Goal: Information Seeking & Learning: Learn about a topic

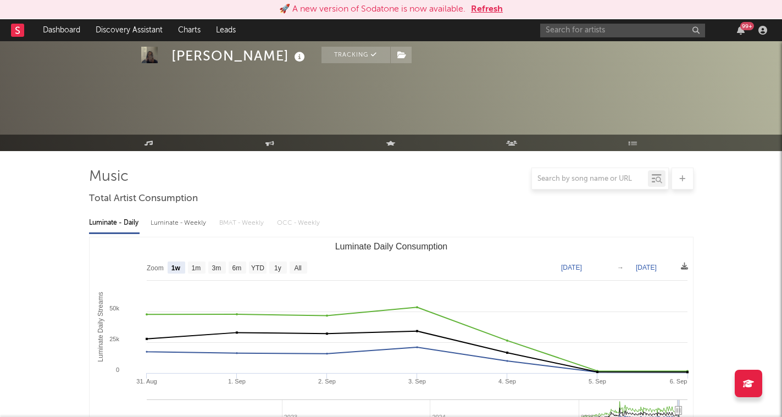
select select "1w"
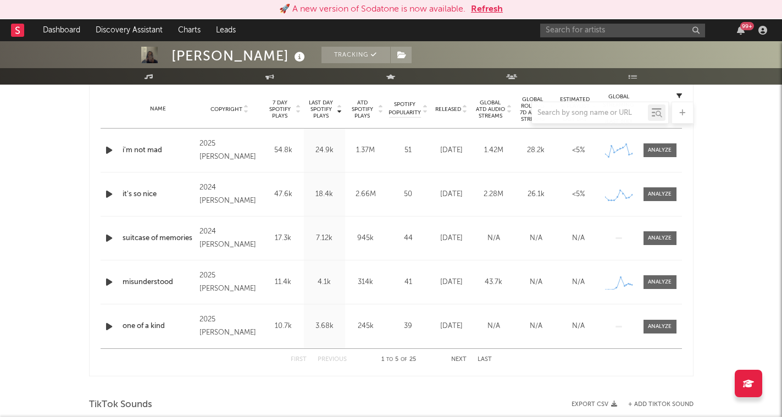
click at [495, 13] on button "Refresh" at bounding box center [487, 9] width 32 height 13
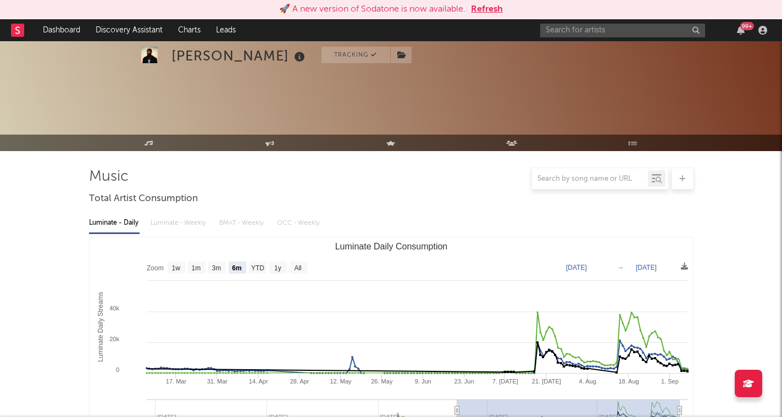
select select "6m"
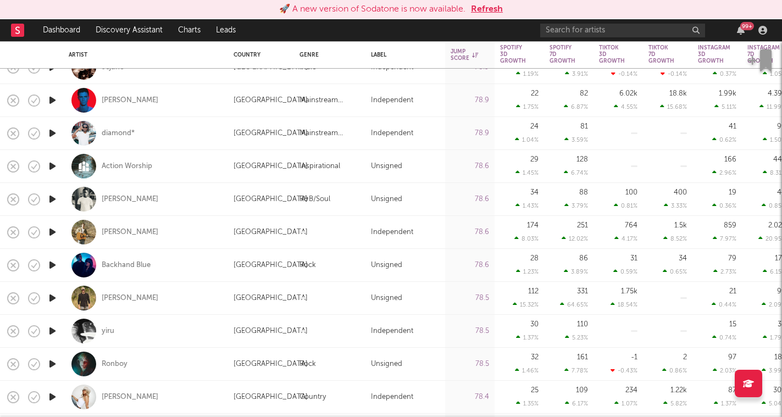
click at [497, 10] on button "Refresh" at bounding box center [487, 9] width 32 height 13
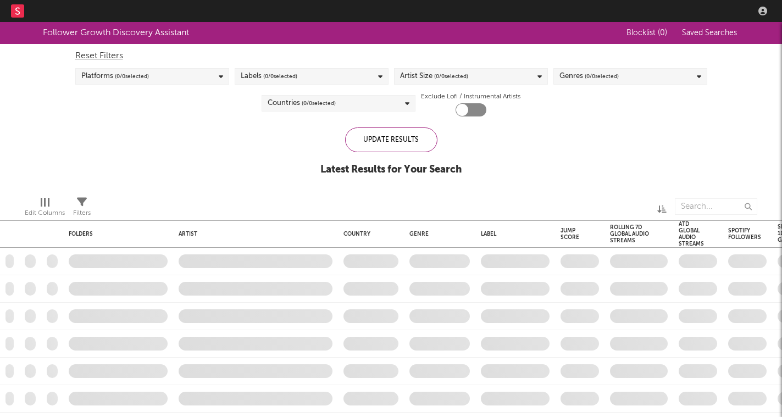
checkbox input "true"
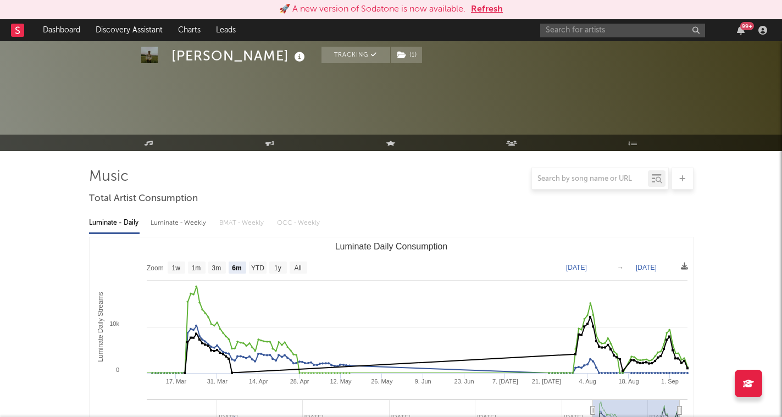
select select "6m"
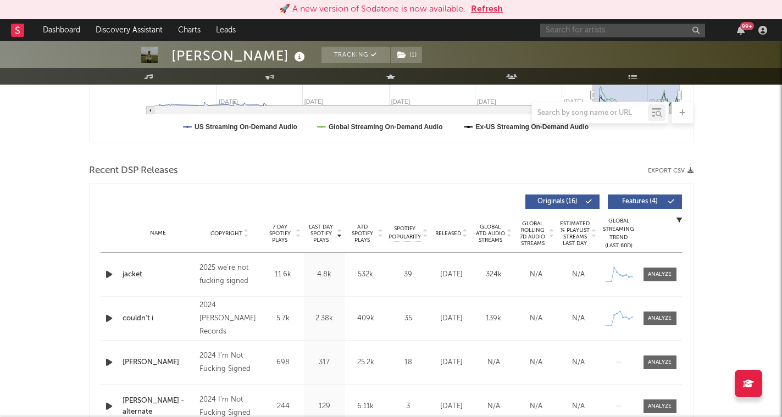
drag, startPoint x: 0, startPoint y: 0, endPoint x: 578, endPoint y: 32, distance: 579.4
click at [578, 32] on input "text" at bounding box center [623, 31] width 165 height 14
click at [494, 2] on div "🚀 A new version of Sodatone is now available. Refresh" at bounding box center [391, 9] width 782 height 19
click at [493, 10] on button "Refresh" at bounding box center [487, 9] width 32 height 13
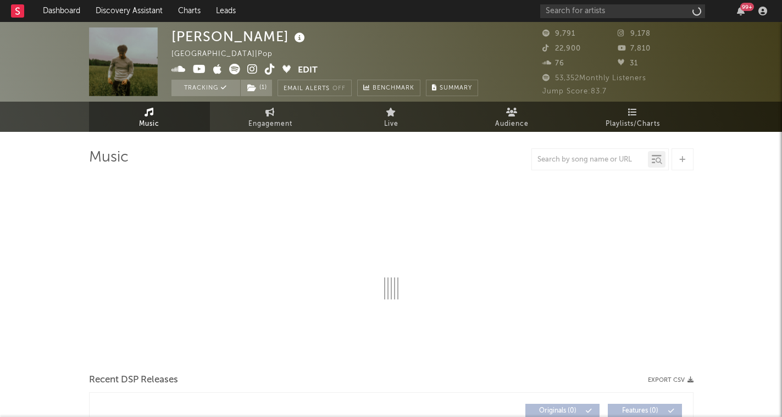
select select "6m"
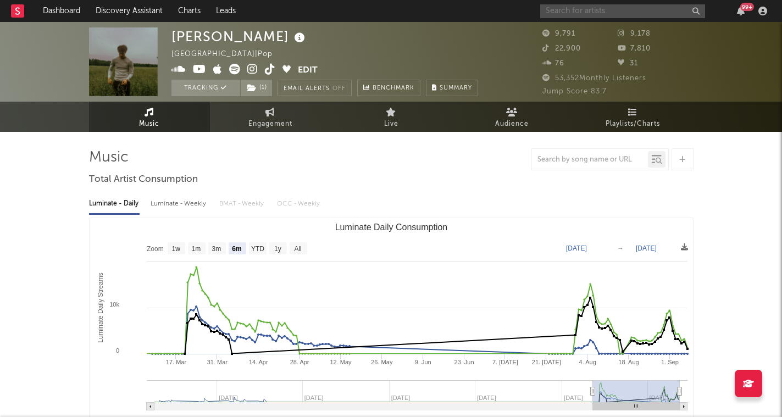
click at [591, 14] on input "text" at bounding box center [623, 11] width 165 height 14
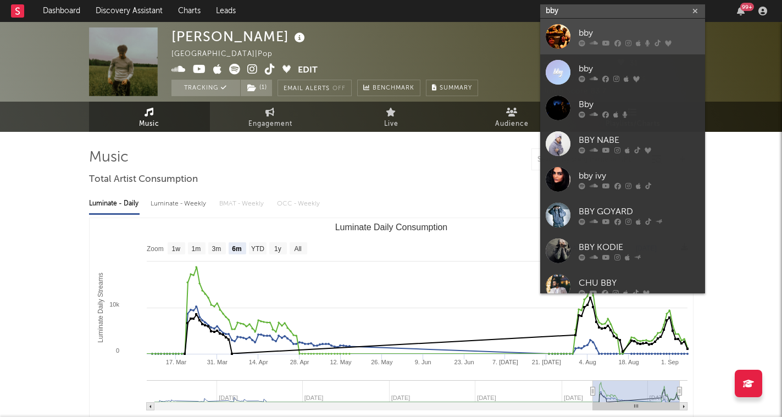
type input "bby"
click at [616, 32] on div "bby" at bounding box center [639, 32] width 121 height 13
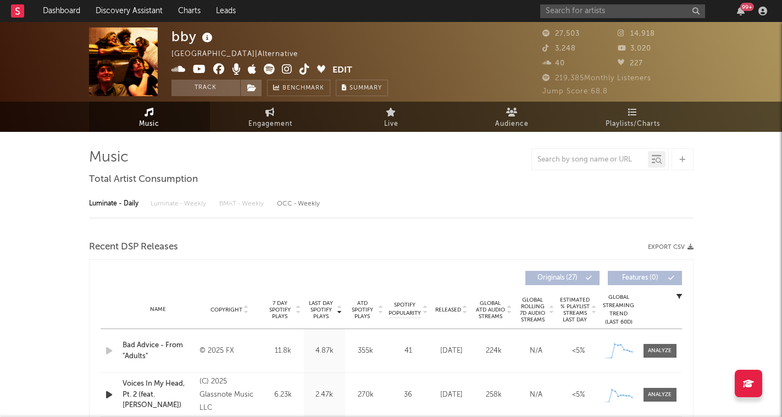
select select "6m"
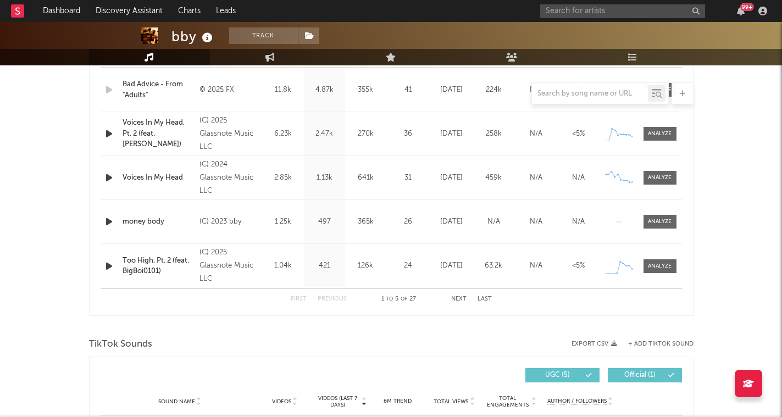
scroll to position [555, 0]
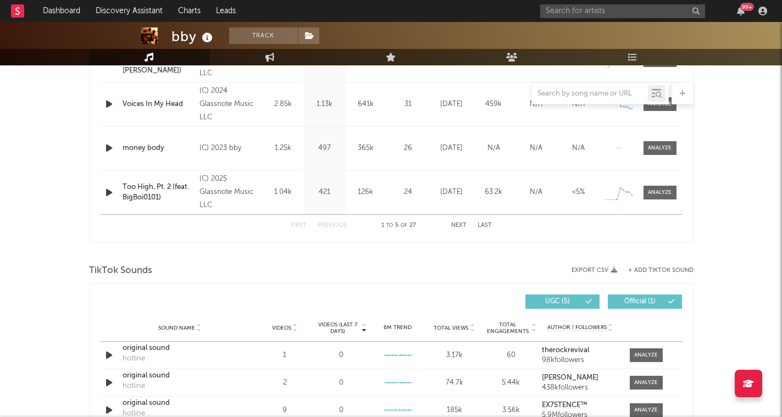
click at [460, 224] on button "Next" at bounding box center [458, 226] width 15 height 6
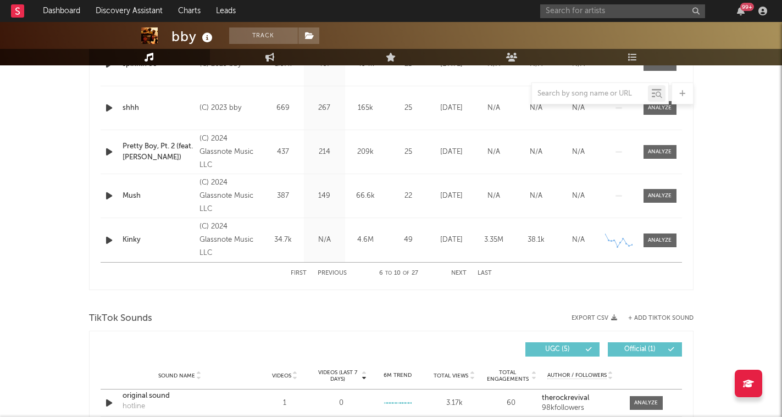
scroll to position [464, 0]
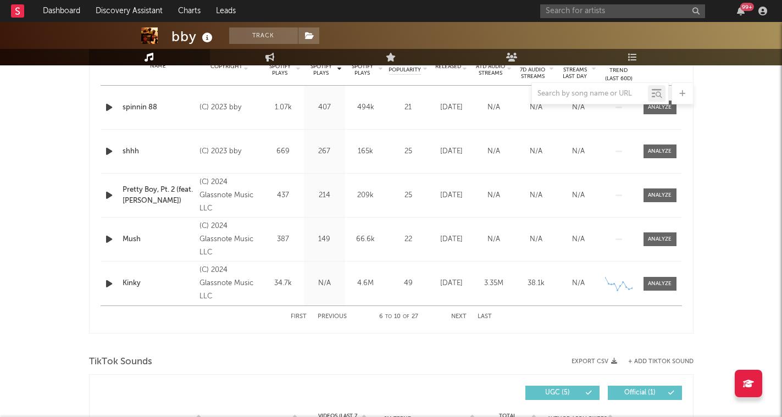
click at [456, 317] on button "Next" at bounding box center [458, 317] width 15 height 6
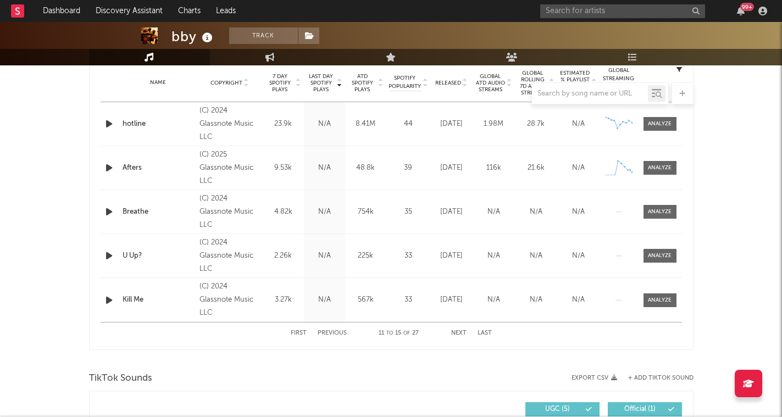
scroll to position [439, 0]
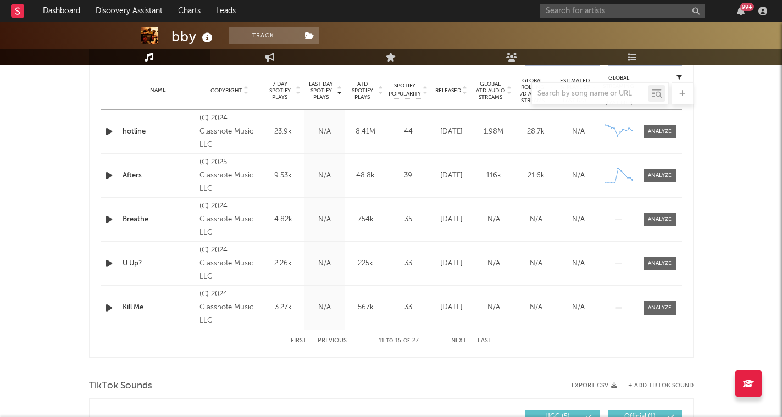
click at [301, 345] on div "First Previous 11 to 15 of 27 Next Last" at bounding box center [391, 340] width 201 height 21
click at [301, 341] on button "First" at bounding box center [299, 341] width 16 height 6
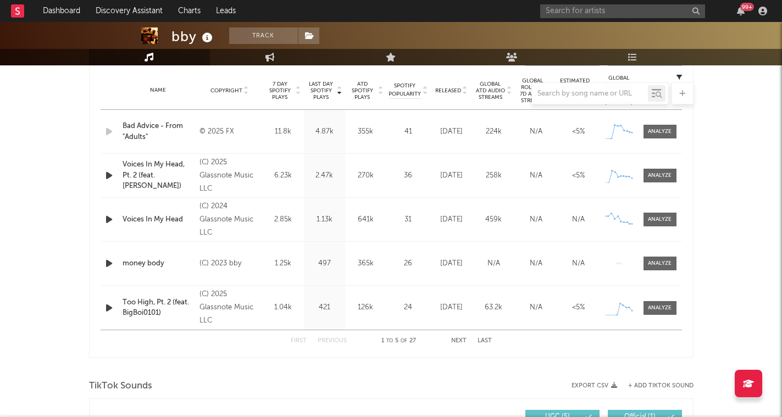
click at [111, 178] on icon "button" at bounding box center [109, 176] width 12 height 14
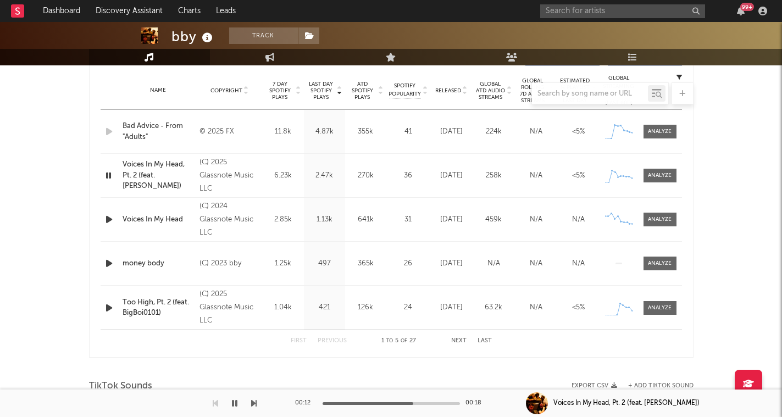
click at [108, 177] on icon "button" at bounding box center [108, 176] width 10 height 14
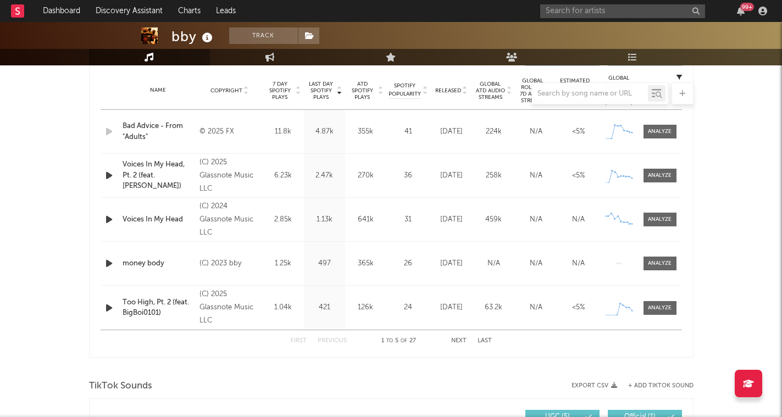
click at [109, 220] on icon "button" at bounding box center [109, 220] width 12 height 14
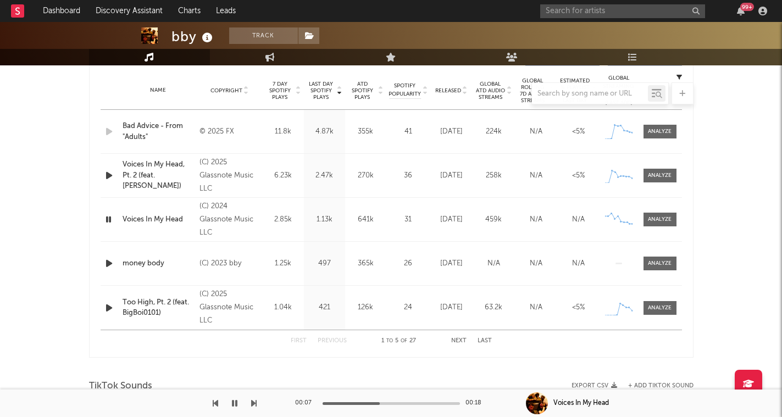
click at [109, 219] on icon "button" at bounding box center [108, 220] width 10 height 14
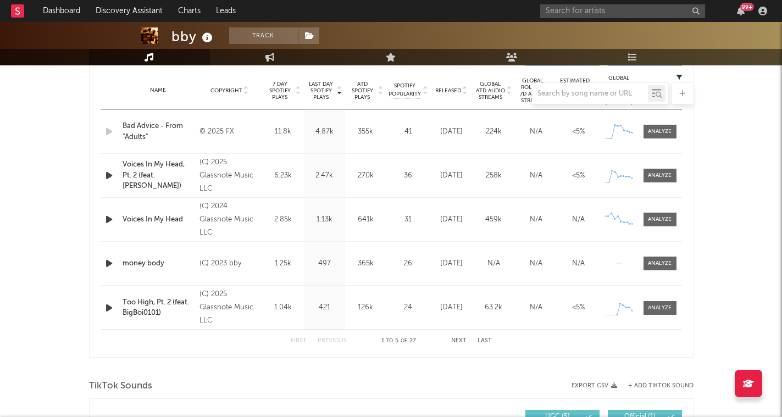
click at [112, 267] on icon "button" at bounding box center [109, 264] width 12 height 14
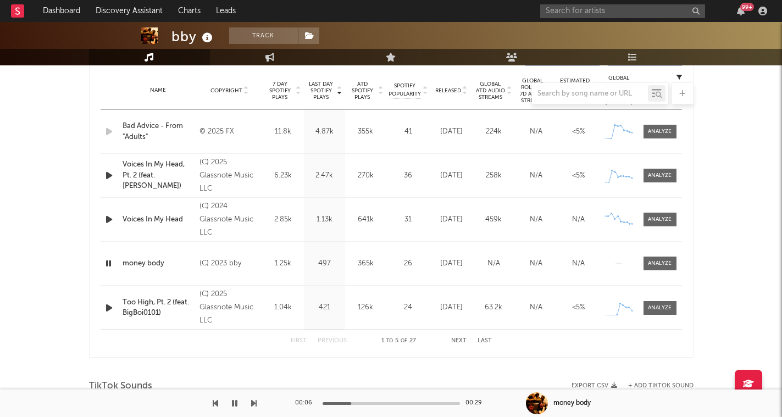
click at [110, 263] on icon "button" at bounding box center [108, 264] width 10 height 14
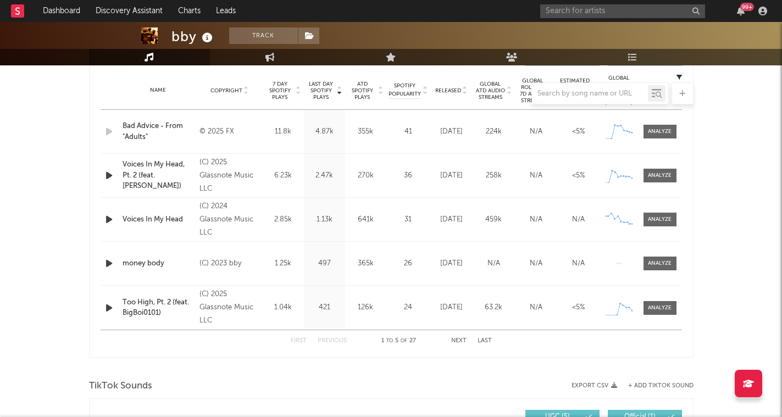
click at [112, 268] on icon "button" at bounding box center [109, 264] width 12 height 14
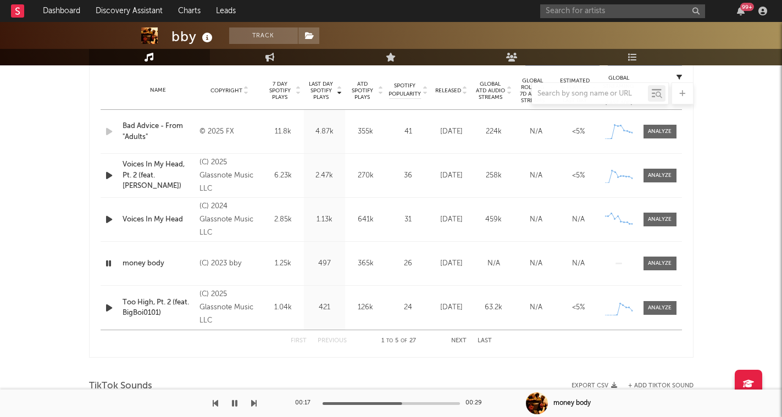
click at [107, 266] on icon "button" at bounding box center [108, 264] width 10 height 14
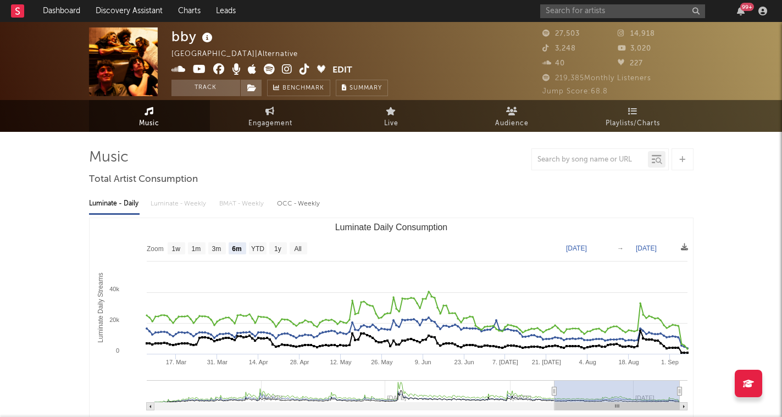
scroll to position [0, 0]
click at [284, 127] on span "Engagement" at bounding box center [271, 124] width 44 height 13
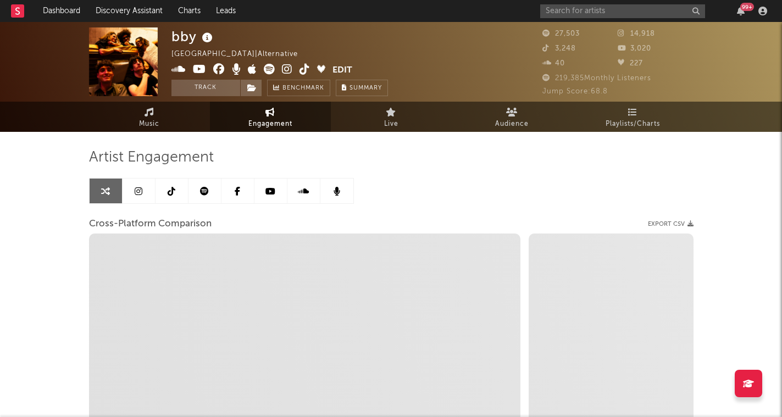
select select "1w"
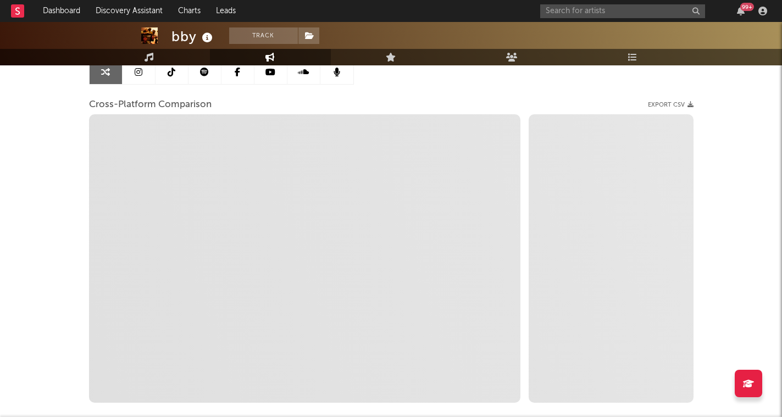
scroll to position [128, 0]
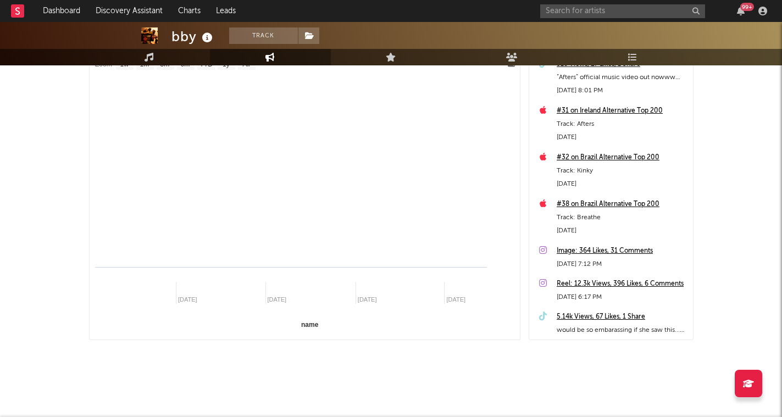
select select "1m"
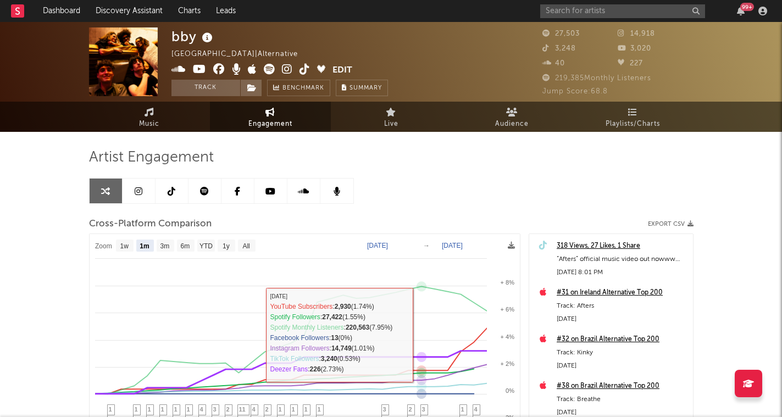
scroll to position [0, 0]
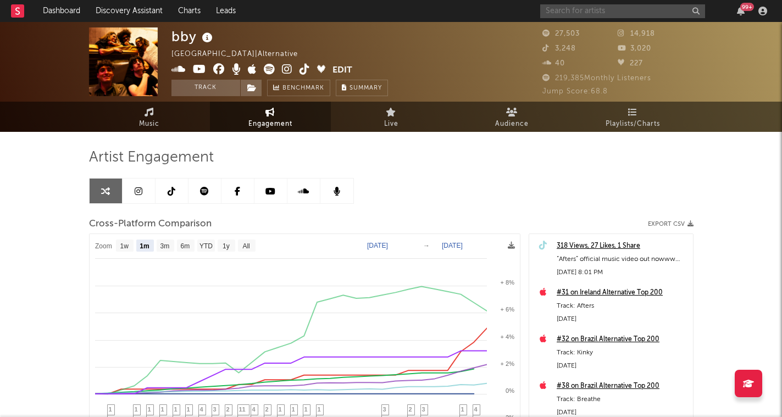
click at [593, 14] on input "text" at bounding box center [623, 11] width 165 height 14
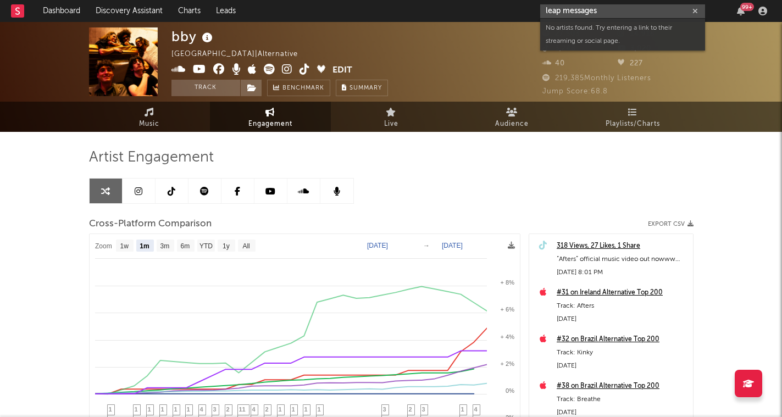
drag, startPoint x: 605, startPoint y: 14, endPoint x: 563, endPoint y: 10, distance: 43.0
click at [563, 10] on input "leap messages" at bounding box center [623, 11] width 165 height 14
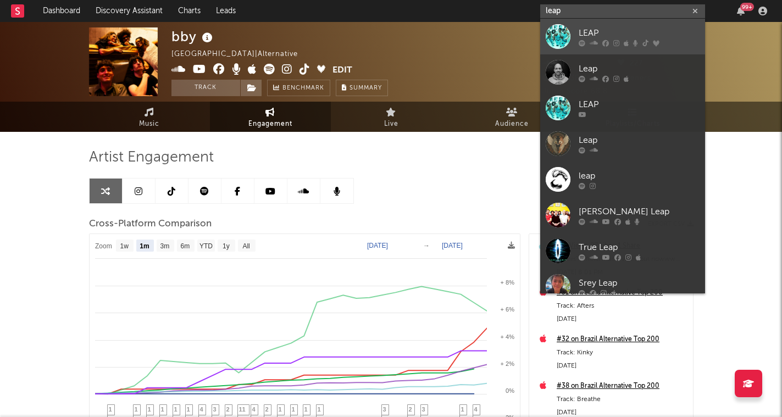
type input "leap"
click at [582, 26] on link "LEAP" at bounding box center [623, 37] width 165 height 36
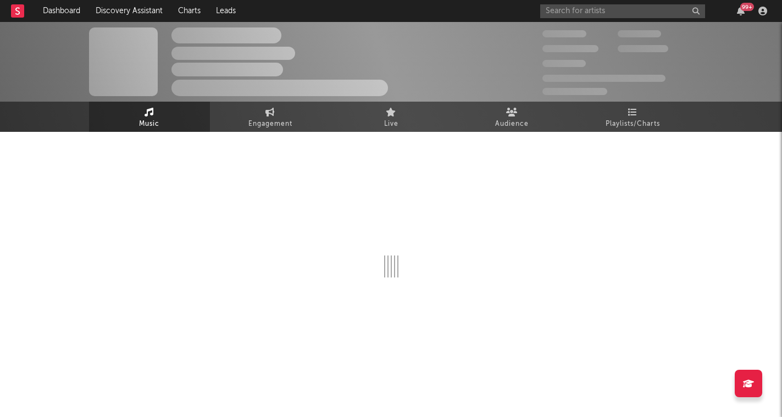
select select "6m"
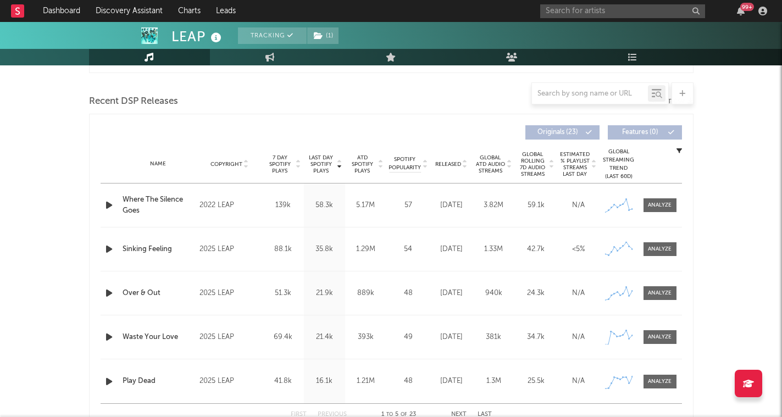
scroll to position [368, 0]
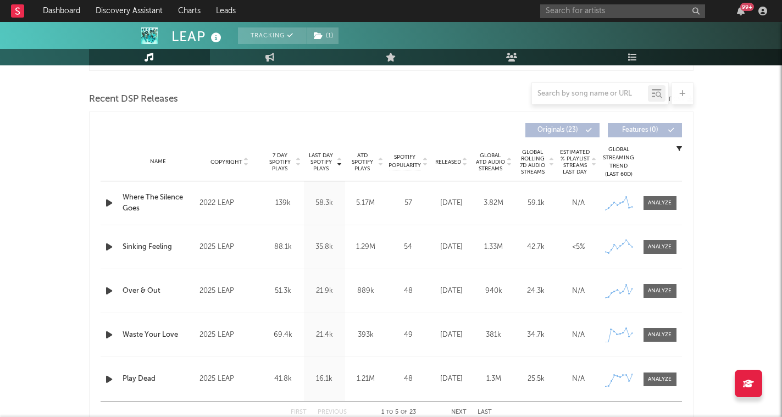
click at [449, 1] on nav "Dashboard Discovery Assistant Charts Leads 99 +" at bounding box center [391, 11] width 782 height 22
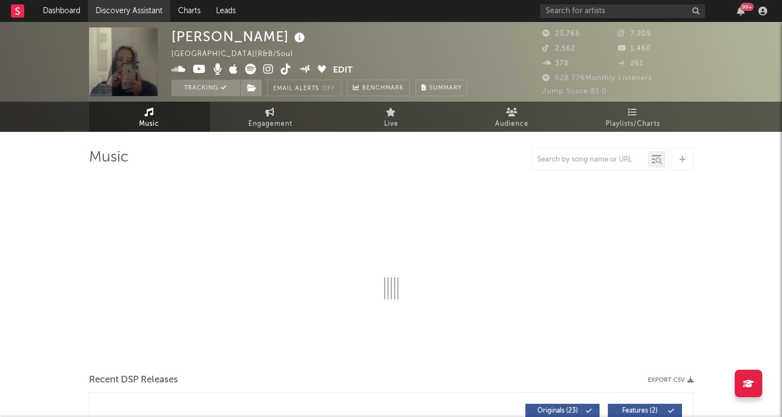
click at [150, 10] on link "Discovery Assistant" at bounding box center [129, 11] width 82 height 22
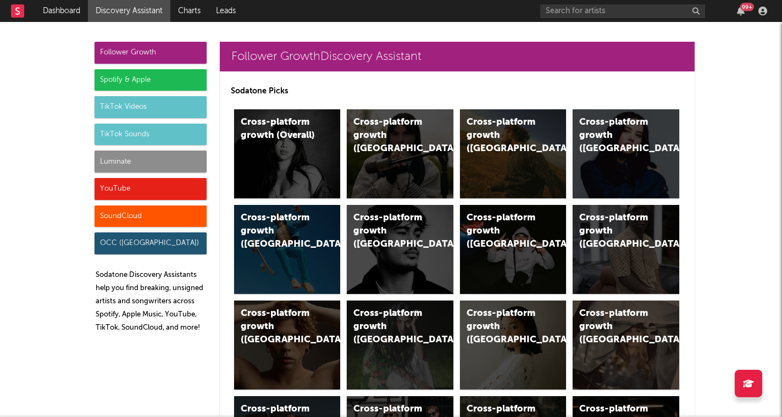
click at [155, 77] on div "Spotify & Apple" at bounding box center [151, 80] width 112 height 22
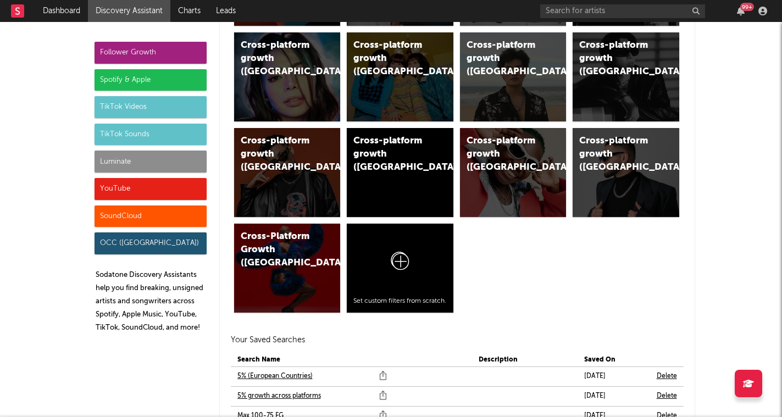
scroll to position [1146, 0]
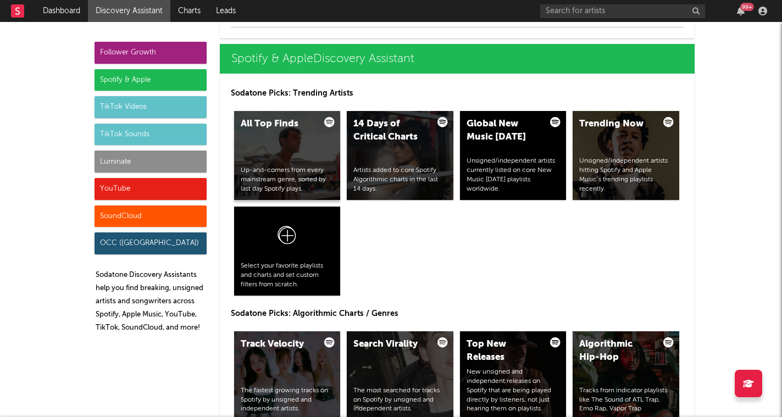
click at [294, 152] on div "All Top Finds Up-and-comers from every mainstream genre, sorted by last day Spo…" at bounding box center [287, 155] width 107 height 89
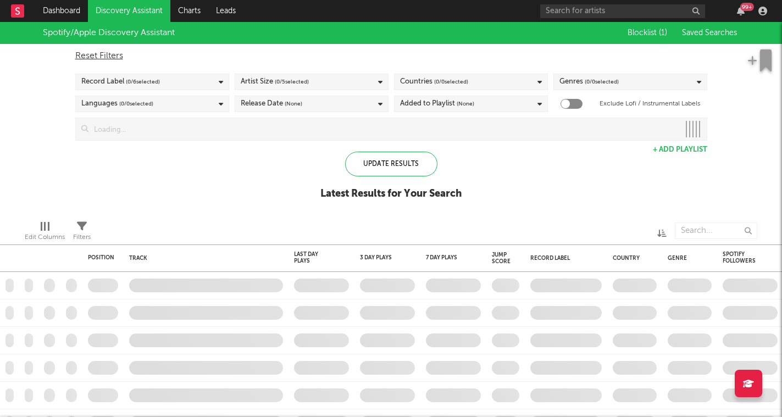
checkbox input "true"
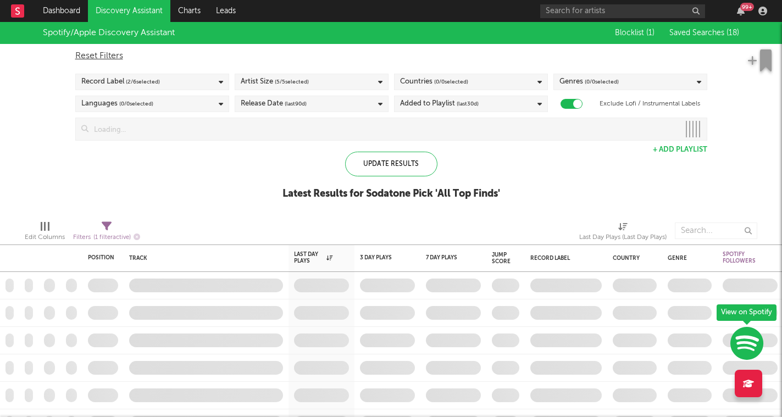
click at [725, 29] on button "Saved Searches ( 18 )" at bounding box center [702, 33] width 73 height 9
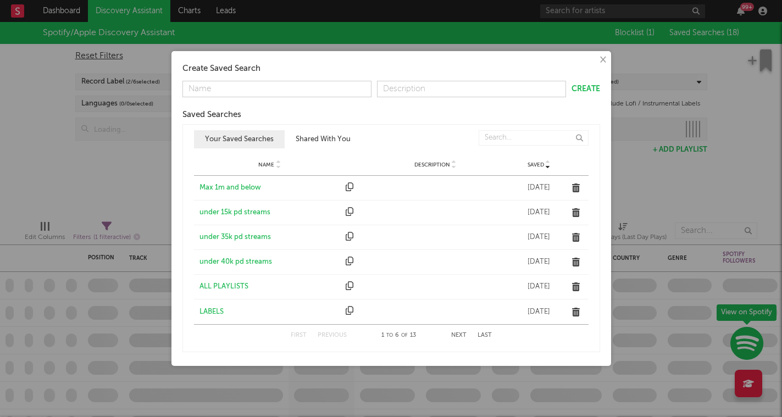
click at [244, 188] on div "Max 1m and below" at bounding box center [270, 188] width 141 height 11
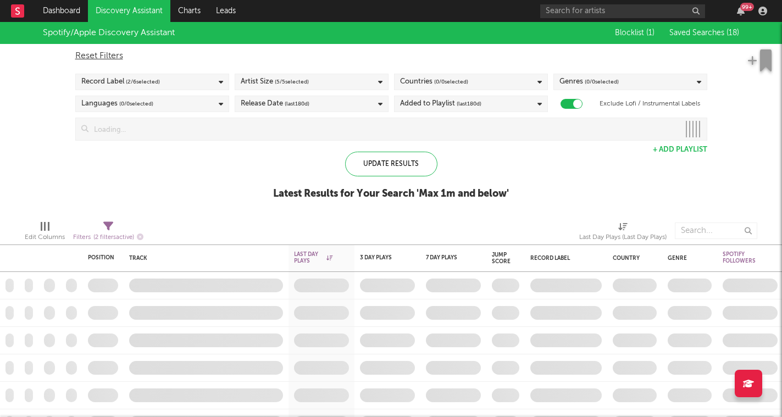
click at [115, 231] on div "Filters ( 2 filters active)" at bounding box center [108, 238] width 70 height 14
select select "max"
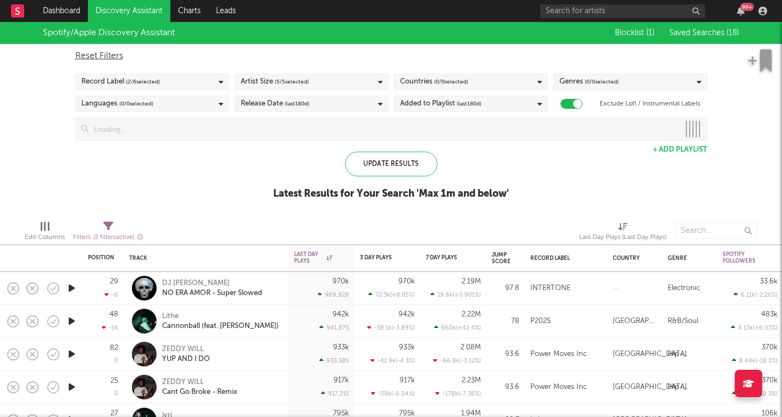
click at [115, 231] on div "Filters ( 2 filters active)" at bounding box center [108, 238] width 70 height 14
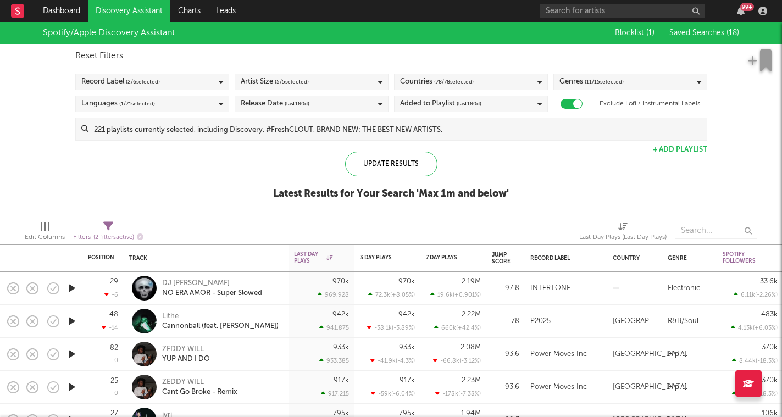
click at [115, 231] on div "Filters ( 2 filters active)" at bounding box center [108, 238] width 70 height 14
select select "max"
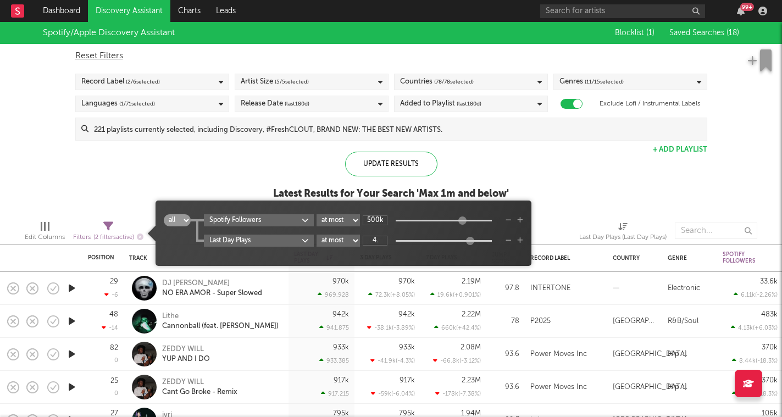
type input "4"
type input "1M"
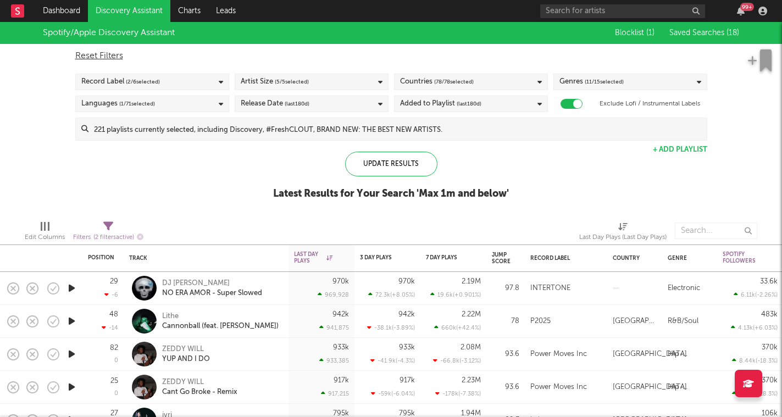
click at [280, 174] on div "Update Results Latest Results for Your Search ' Max 1m and below '" at bounding box center [391, 182] width 236 height 60
click at [194, 80] on div "Record Label ( 2 / 6 selected)" at bounding box center [152, 82] width 154 height 16
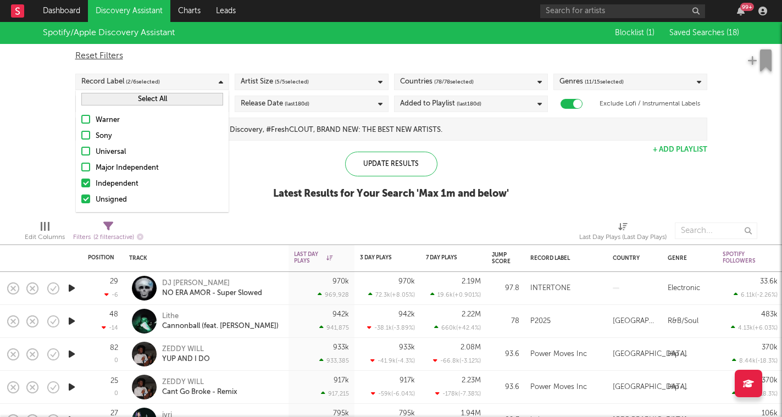
click at [194, 80] on div "Record Label ( 2 / 6 selected)" at bounding box center [152, 82] width 154 height 16
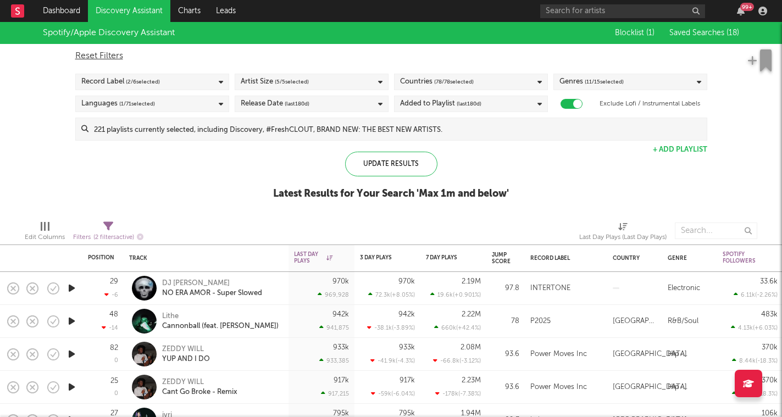
click at [280, 76] on span "( 5 / 5 selected)" at bounding box center [292, 81] width 34 height 13
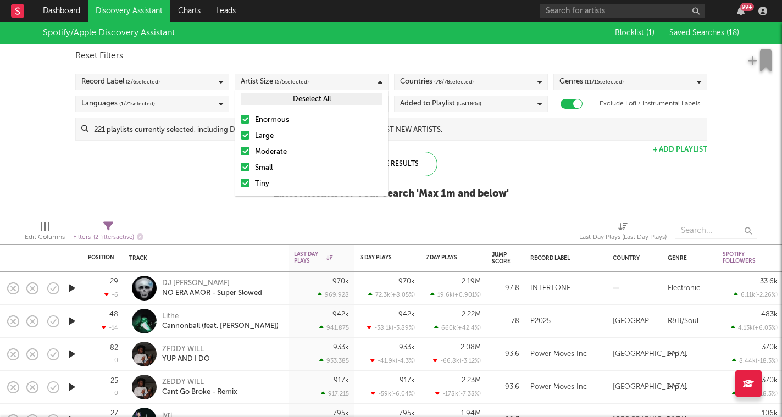
click at [275, 119] on div "Enormous" at bounding box center [319, 120] width 128 height 13
click at [241, 119] on input "Enormous" at bounding box center [241, 120] width 0 height 13
click at [267, 137] on div "Large" at bounding box center [319, 136] width 128 height 13
click at [241, 137] on input "Large" at bounding box center [241, 136] width 0 height 13
click at [267, 151] on div "Moderate" at bounding box center [319, 152] width 128 height 13
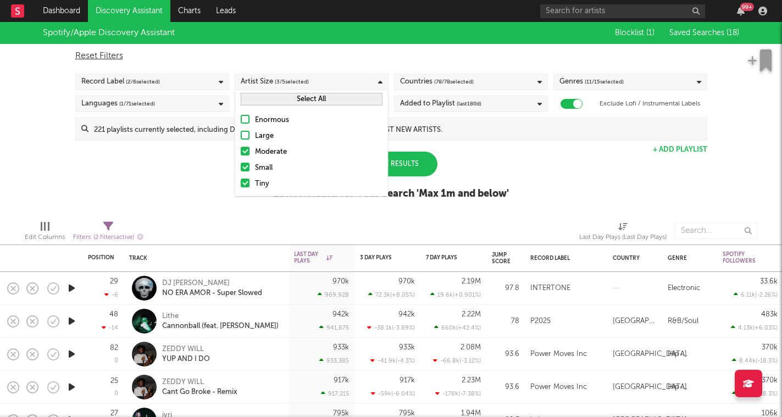
click at [241, 151] on input "Moderate" at bounding box center [241, 152] width 0 height 13
click at [204, 166] on div "Spotify/Apple Discovery Assistant Blocklist ( 1 ) Saved Searches ( 18 ) Reset F…" at bounding box center [391, 117] width 782 height 190
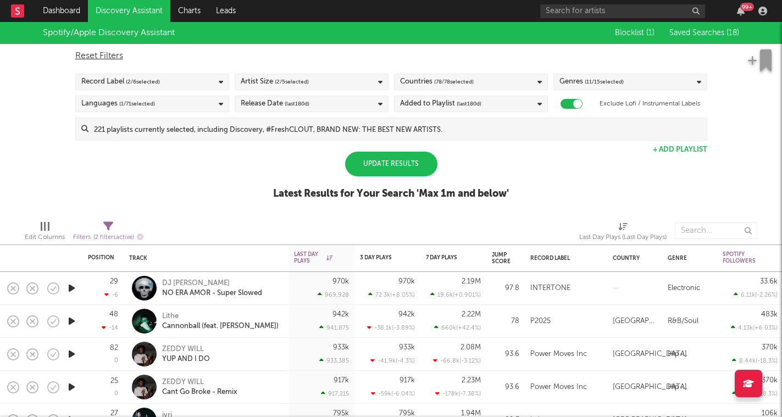
click at [406, 166] on div "Update Results" at bounding box center [391, 164] width 92 height 25
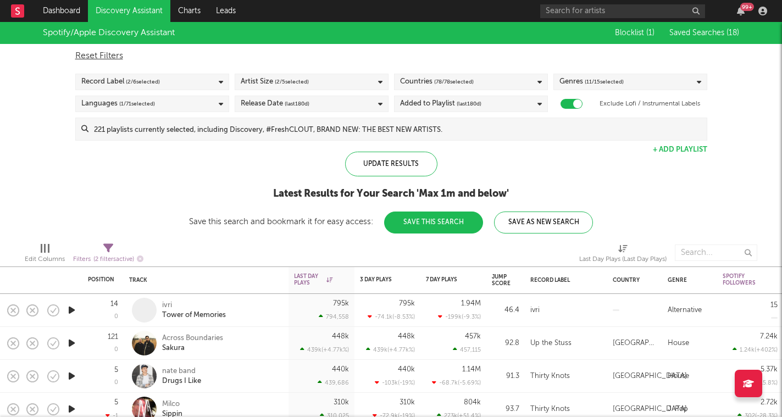
click at [451, 223] on button "Save This Search" at bounding box center [433, 223] width 99 height 22
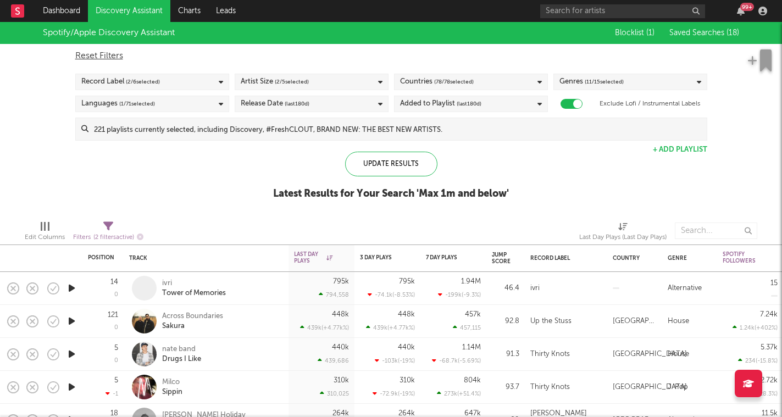
click at [70, 289] on icon "button" at bounding box center [72, 289] width 12 height 14
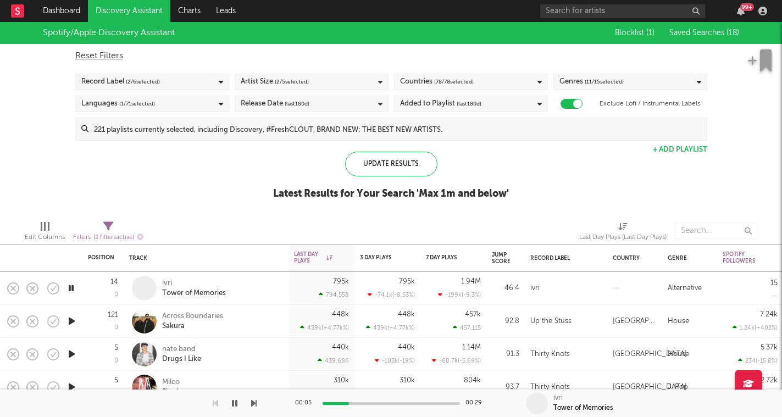
click at [256, 403] on icon "button" at bounding box center [253, 403] width 5 height 9
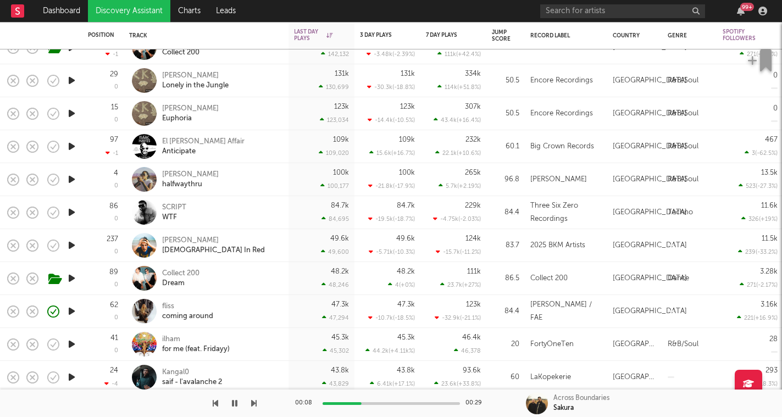
click at [255, 407] on icon "button" at bounding box center [253, 403] width 5 height 9
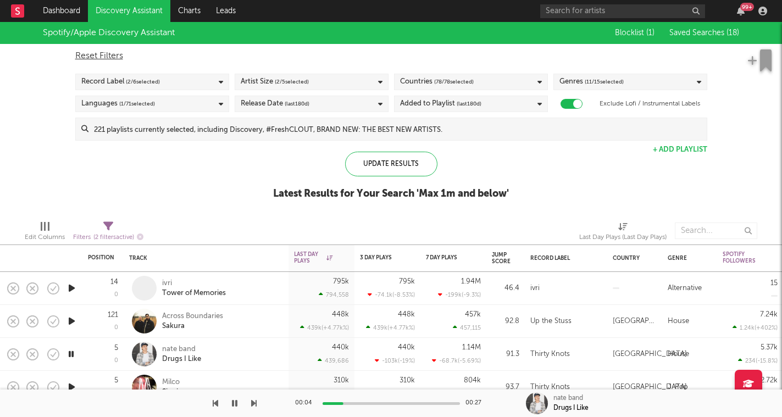
click at [236, 408] on button "button" at bounding box center [234, 403] width 11 height 27
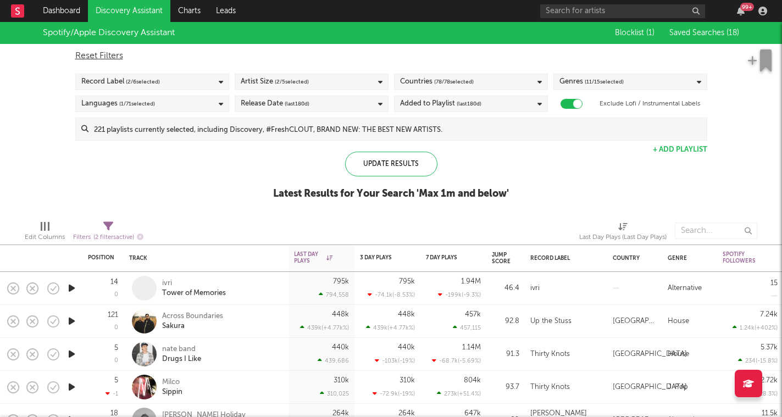
click at [527, 90] on div "Countries ( 78 / 78 selected)" at bounding box center [471, 82] width 154 height 16
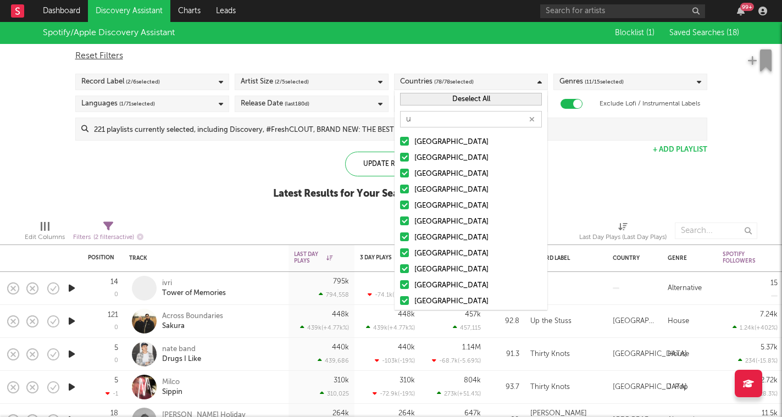
type input "u"
click at [465, 98] on button "Deselect All" at bounding box center [471, 99] width 142 height 13
click at [433, 170] on div "[GEOGRAPHIC_DATA]" at bounding box center [479, 174] width 128 height 13
click at [400, 170] on input "[GEOGRAPHIC_DATA]" at bounding box center [400, 174] width 0 height 13
click at [288, 186] on div "Update Results Latest Results for Your Search ' Max 1m and below '" at bounding box center [391, 182] width 236 height 60
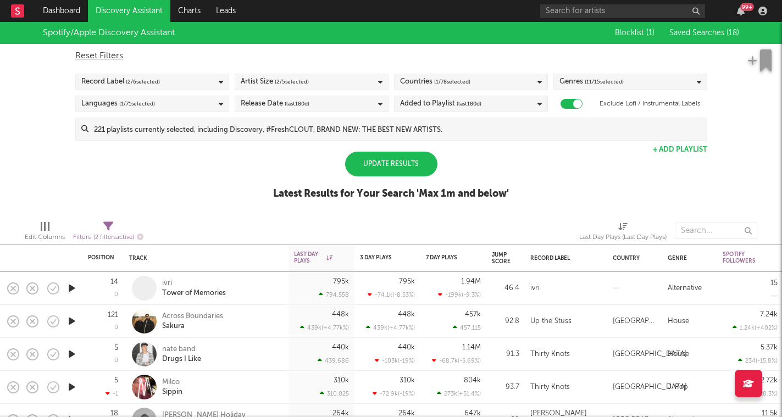
click at [373, 169] on div "Update Results" at bounding box center [391, 164] width 92 height 25
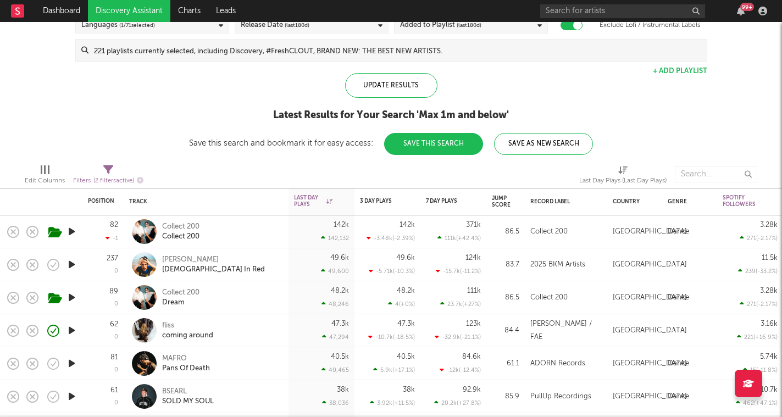
click at [75, 233] on icon "button" at bounding box center [72, 232] width 12 height 14
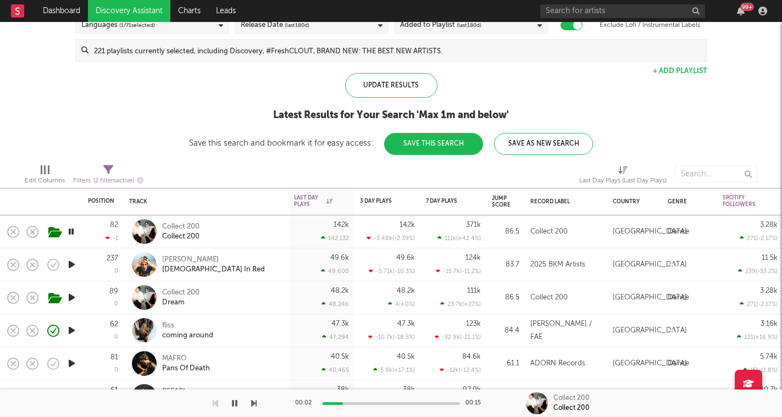
click at [256, 406] on icon "button" at bounding box center [253, 403] width 5 height 9
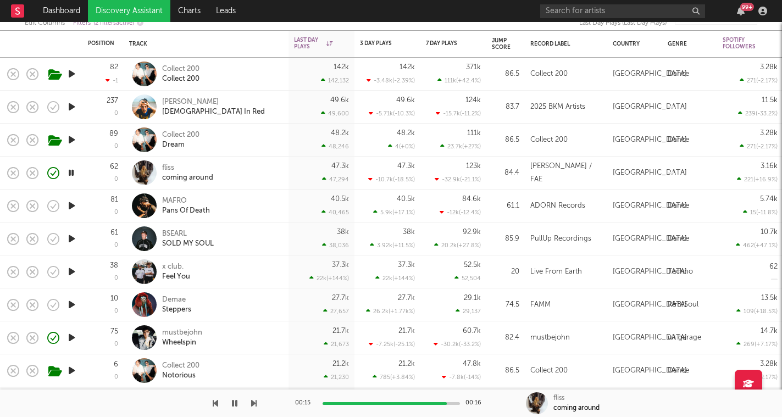
click at [253, 401] on icon "button" at bounding box center [253, 403] width 5 height 9
click at [255, 403] on icon "button" at bounding box center [253, 403] width 5 height 9
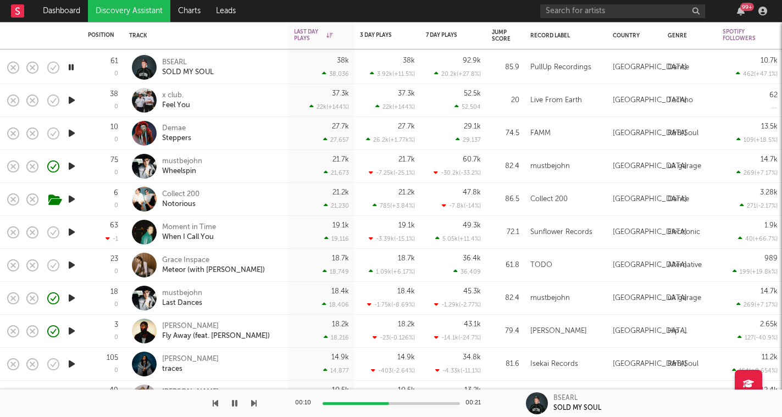
click at [253, 403] on icon "button" at bounding box center [253, 403] width 5 height 9
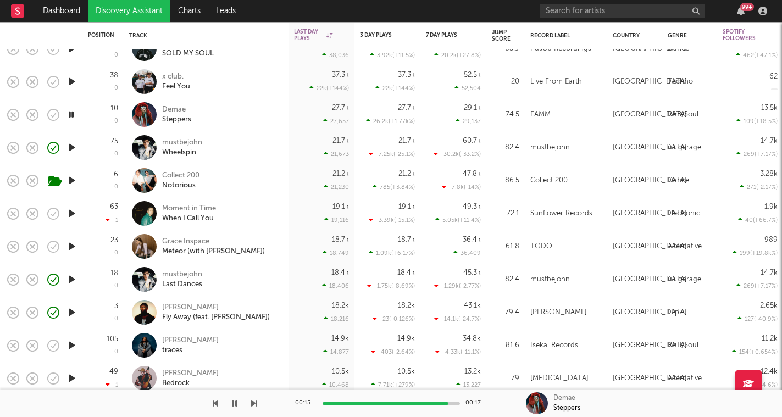
click at [234, 404] on icon "button" at bounding box center [234, 403] width 5 height 9
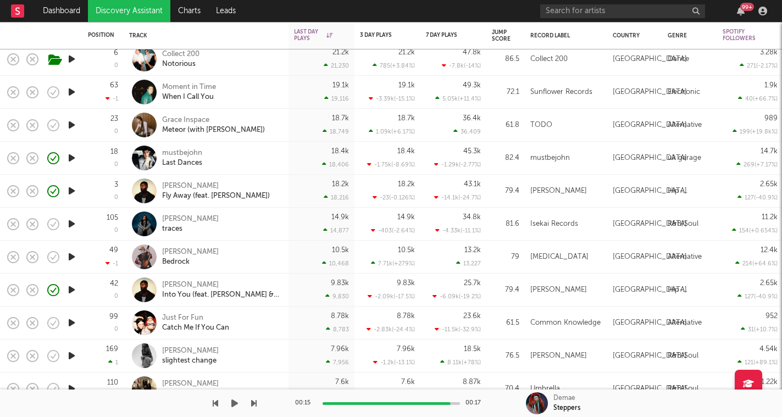
click at [238, 405] on icon "button" at bounding box center [234, 403] width 7 height 9
click at [251, 404] on icon "button" at bounding box center [253, 403] width 5 height 9
click at [256, 401] on icon "button" at bounding box center [253, 403] width 5 height 9
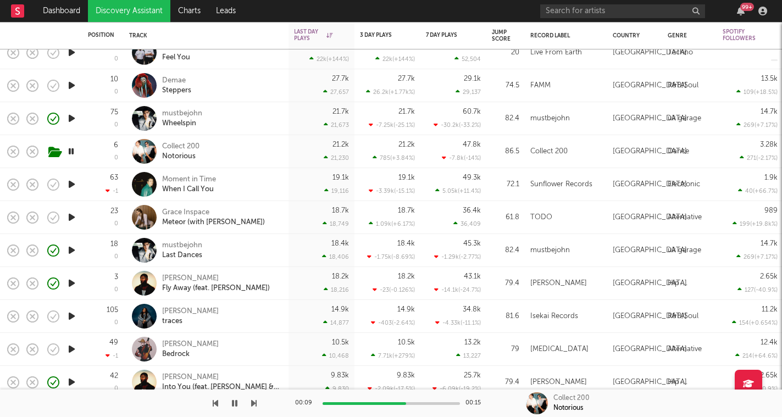
click at [254, 404] on icon "button" at bounding box center [253, 403] width 5 height 9
click at [256, 404] on icon "button" at bounding box center [253, 403] width 5 height 9
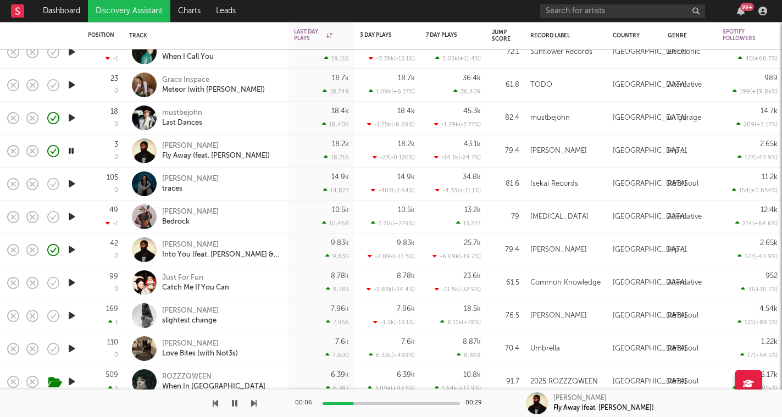
click at [254, 403] on icon "button" at bounding box center [253, 403] width 5 height 9
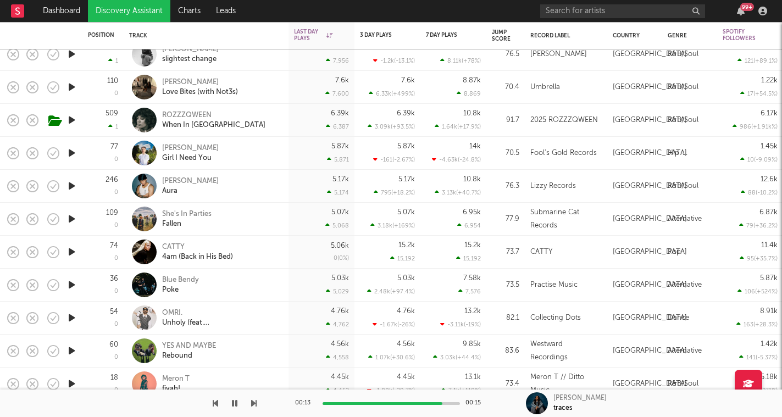
click at [252, 401] on icon "button" at bounding box center [253, 403] width 5 height 9
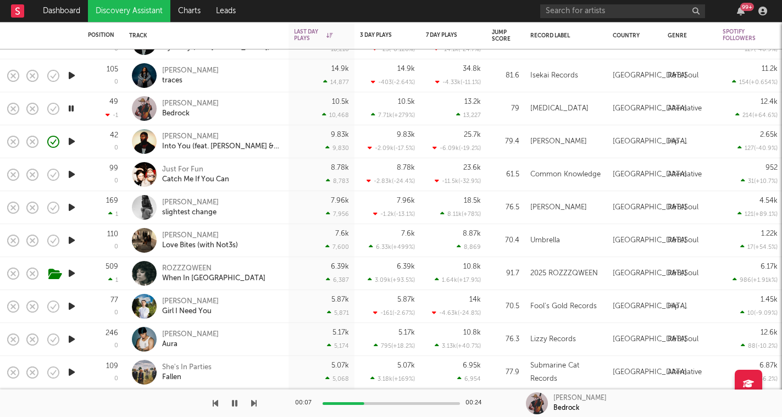
click at [255, 404] on icon "button" at bounding box center [253, 403] width 5 height 9
click at [255, 403] on icon "button" at bounding box center [253, 403] width 5 height 9
click at [255, 402] on icon "button" at bounding box center [253, 403] width 5 height 9
click at [255, 403] on icon "button" at bounding box center [253, 403] width 5 height 9
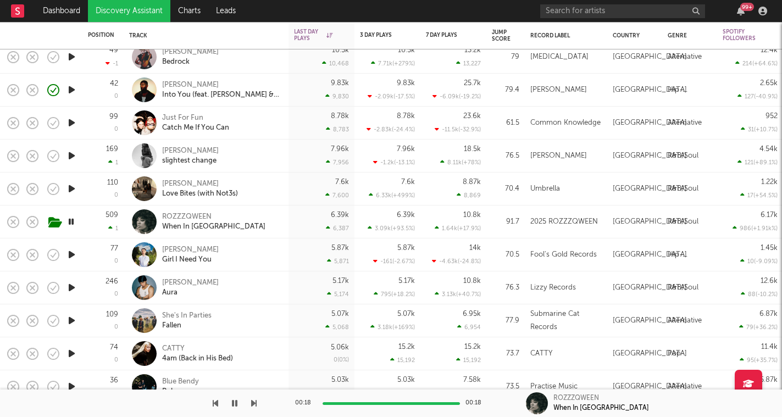
click at [254, 404] on icon "button" at bounding box center [253, 403] width 5 height 9
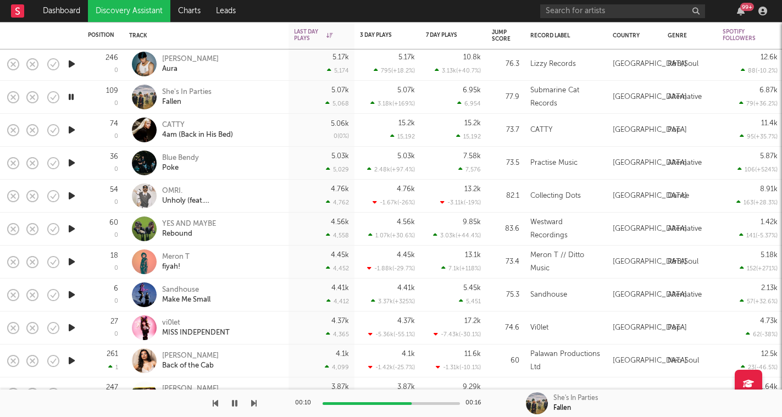
click at [251, 404] on icon "button" at bounding box center [253, 403] width 5 height 9
click at [253, 403] on icon "button" at bounding box center [253, 403] width 5 height 9
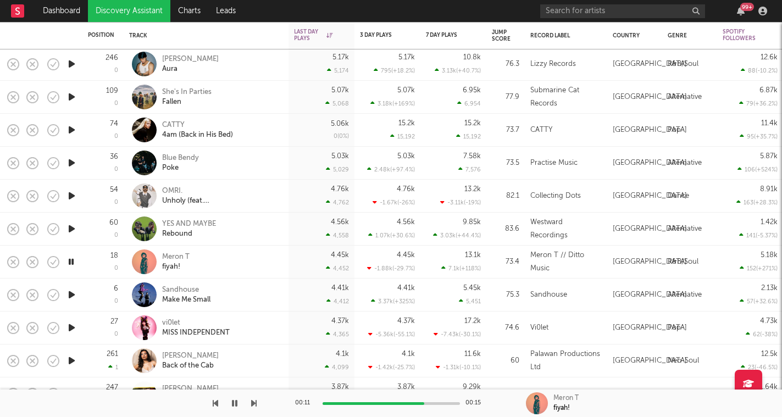
click at [253, 403] on icon "button" at bounding box center [253, 403] width 5 height 9
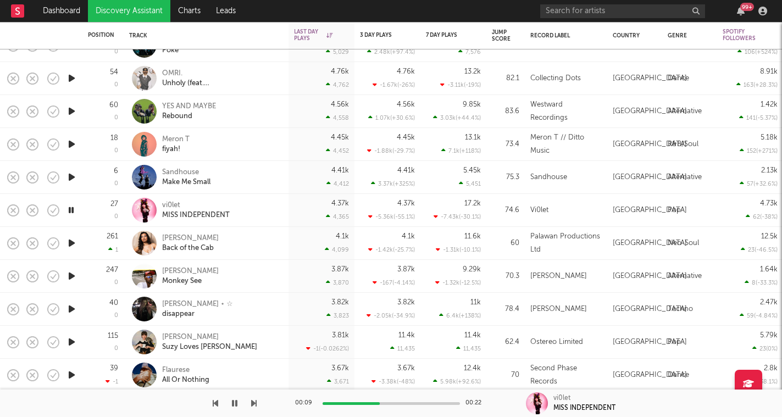
click at [253, 407] on icon "button" at bounding box center [253, 403] width 5 height 9
click at [255, 406] on icon "button" at bounding box center [253, 403] width 5 height 9
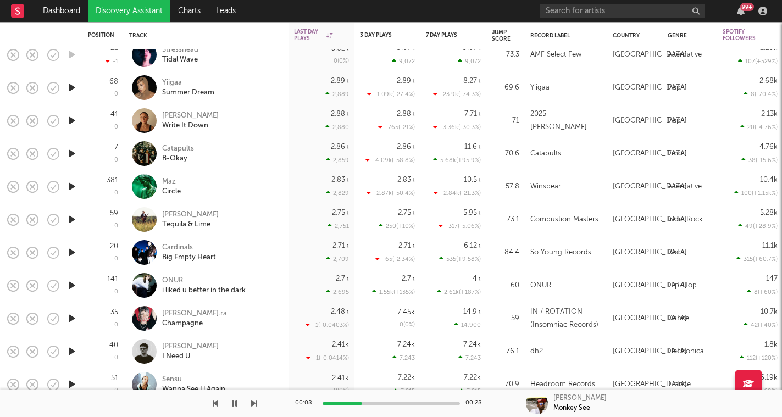
click at [255, 407] on icon "button" at bounding box center [253, 403] width 5 height 9
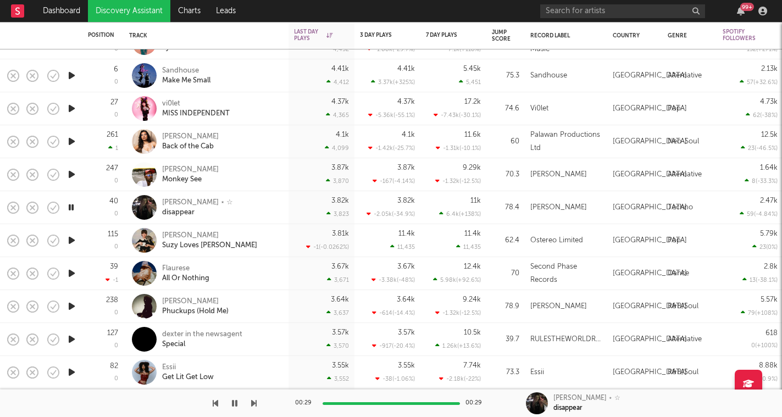
click at [253, 406] on icon "button" at bounding box center [253, 403] width 5 height 9
click at [72, 274] on icon "button" at bounding box center [72, 274] width 12 height 14
click at [72, 310] on icon "button" at bounding box center [72, 307] width 12 height 14
click at [71, 339] on icon "button" at bounding box center [72, 340] width 12 height 14
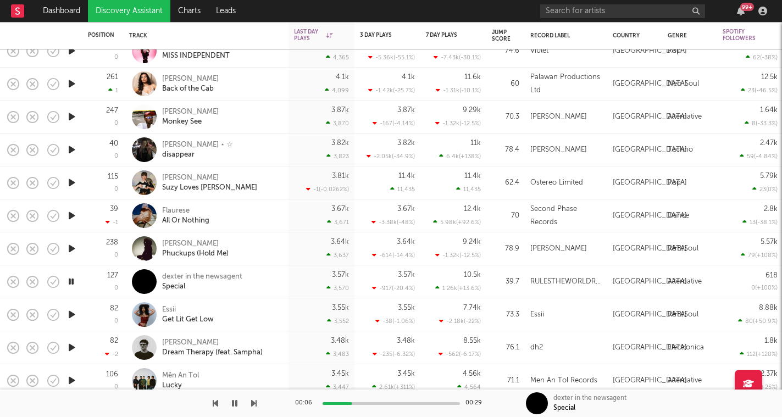
drag, startPoint x: 352, startPoint y: 402, endPoint x: 422, endPoint y: 411, distance: 70.4
click at [422, 411] on div "00:06 00:29" at bounding box center [391, 403] width 192 height 27
click at [425, 404] on div at bounding box center [391, 404] width 137 height 3
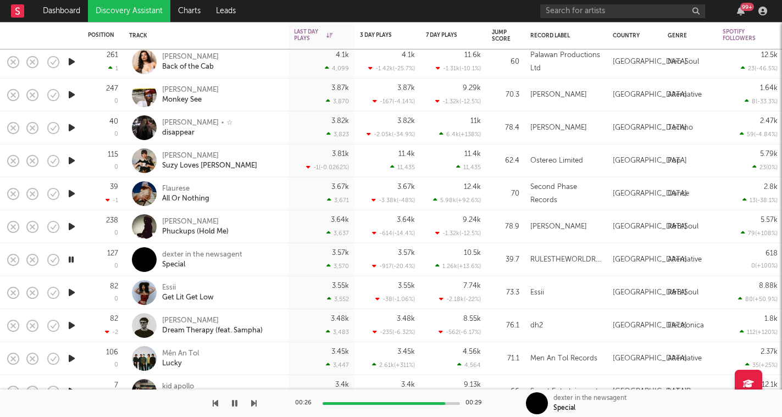
click at [255, 404] on icon "button" at bounding box center [253, 403] width 5 height 9
click at [250, 400] on div at bounding box center [128, 403] width 257 height 27
click at [252, 401] on icon "button" at bounding box center [253, 403] width 5 height 9
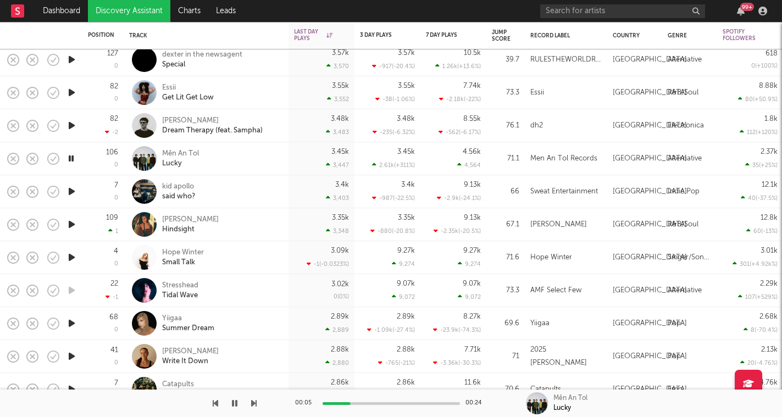
click at [255, 403] on icon "button" at bounding box center [253, 403] width 5 height 9
click at [71, 224] on icon "button" at bounding box center [72, 225] width 12 height 14
click at [256, 405] on icon "button" at bounding box center [253, 403] width 5 height 9
click at [255, 401] on icon "button" at bounding box center [253, 403] width 5 height 9
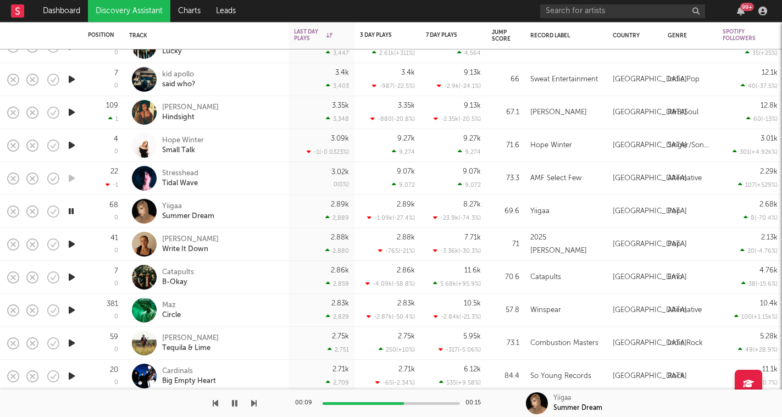
click at [255, 404] on icon "button" at bounding box center [253, 403] width 5 height 9
click at [253, 401] on icon "button" at bounding box center [253, 403] width 5 height 9
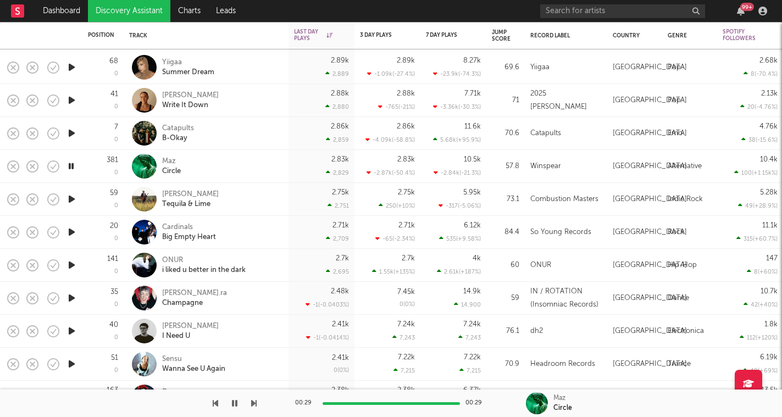
click at [252, 400] on icon "button" at bounding box center [253, 403] width 5 height 9
click at [252, 401] on icon "button" at bounding box center [253, 403] width 5 height 9
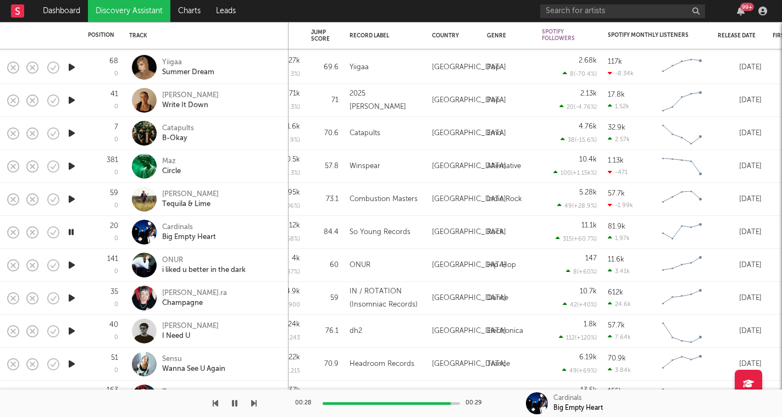
click at [233, 405] on icon "button" at bounding box center [234, 403] width 5 height 9
click at [238, 410] on button "button" at bounding box center [234, 403] width 11 height 27
click at [237, 405] on icon "button" at bounding box center [234, 403] width 5 height 9
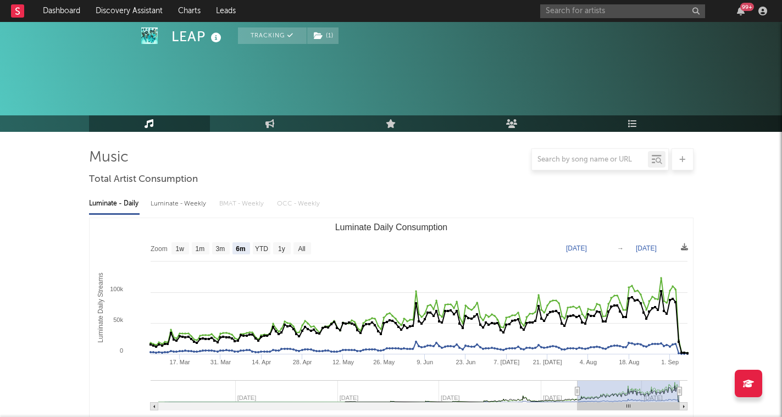
select select "6m"
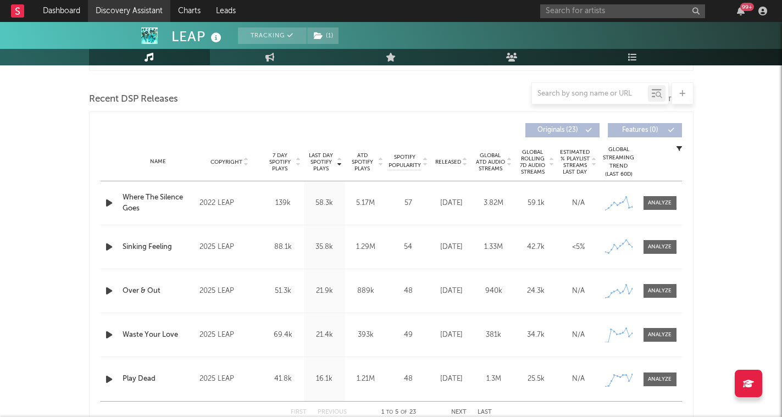
click at [120, 7] on link "Discovery Assistant" at bounding box center [129, 11] width 82 height 22
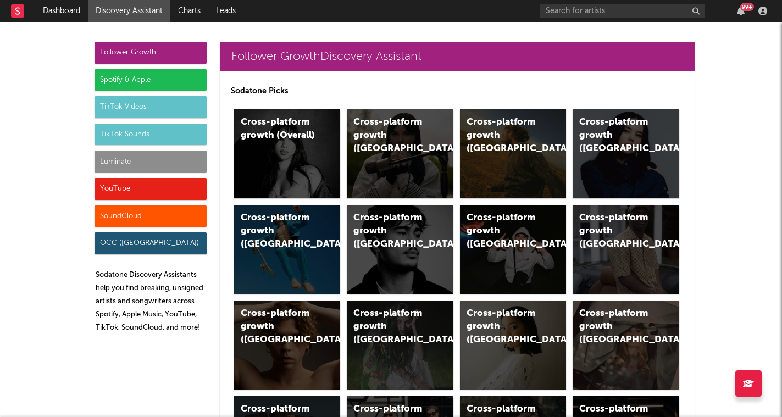
click at [159, 136] on div "TikTok Sounds" at bounding box center [151, 135] width 112 height 22
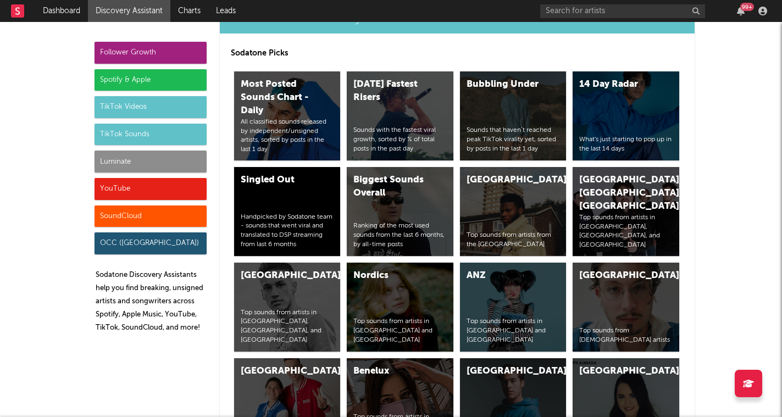
scroll to position [4176, 0]
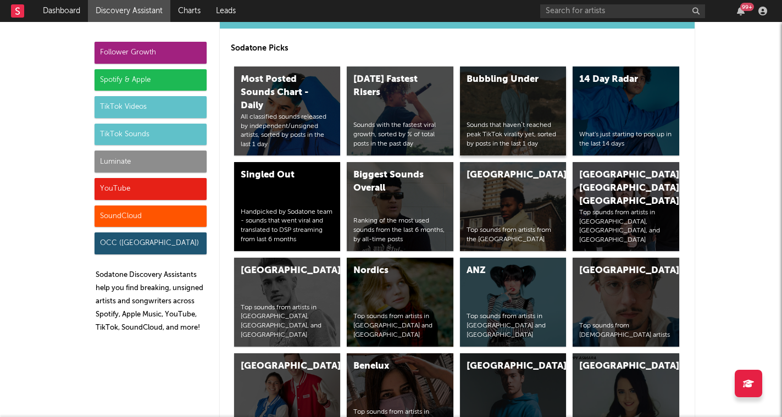
click at [488, 124] on div "Sounds that haven’t reached peak TikTok virality yet, sorted by posts in the la…" at bounding box center [513, 134] width 93 height 27
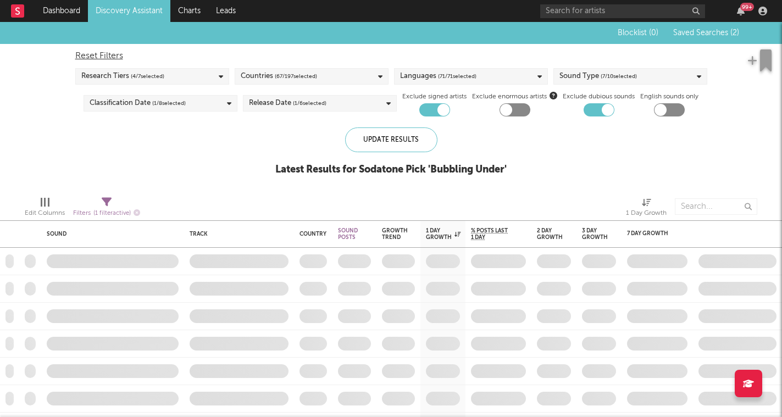
checkbox input "true"
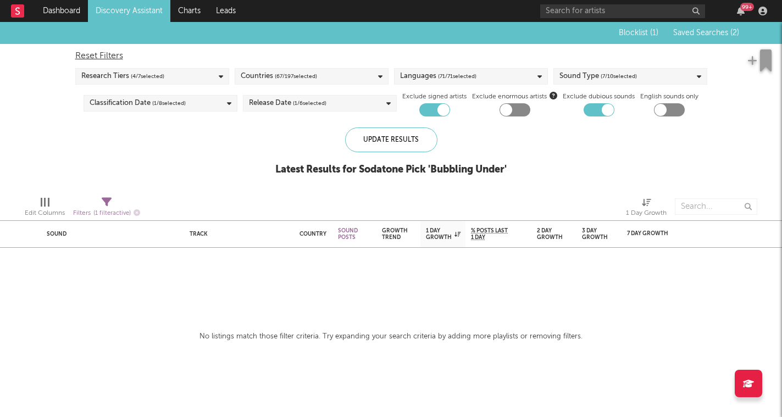
click at [199, 74] on div "Research Tiers ( 4 / 7 selected)" at bounding box center [152, 76] width 154 height 16
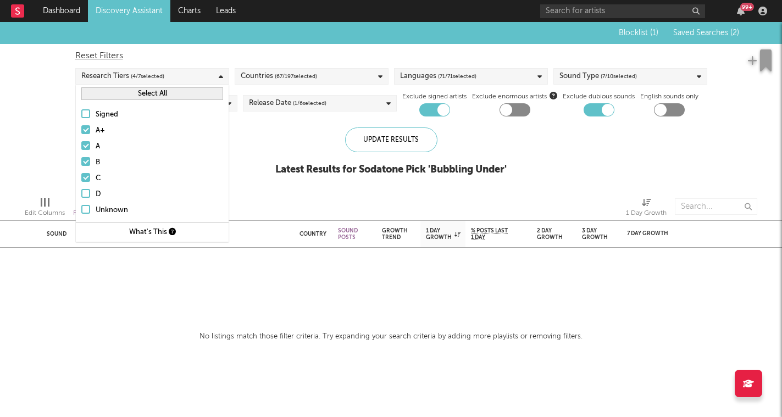
click at [199, 74] on div "Research Tiers ( 4 / 7 selected)" at bounding box center [152, 76] width 154 height 16
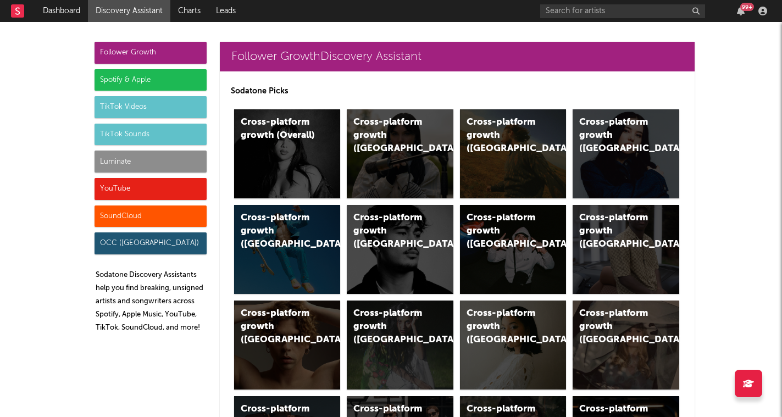
click at [159, 137] on div "TikTok Sounds" at bounding box center [151, 135] width 112 height 22
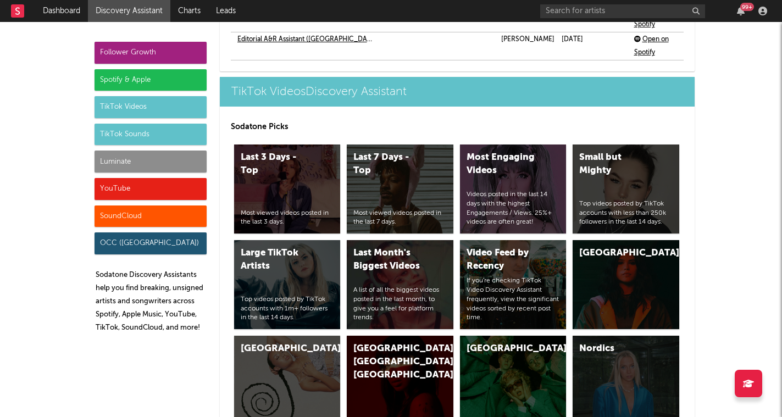
scroll to position [4131, 0]
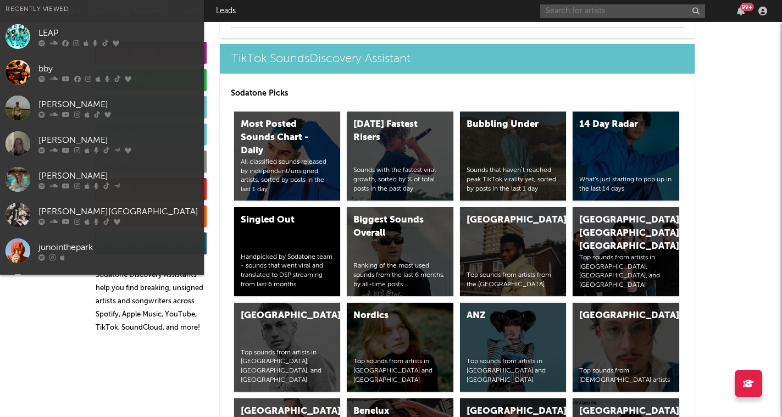
click at [662, 15] on input "text" at bounding box center [623, 11] width 165 height 14
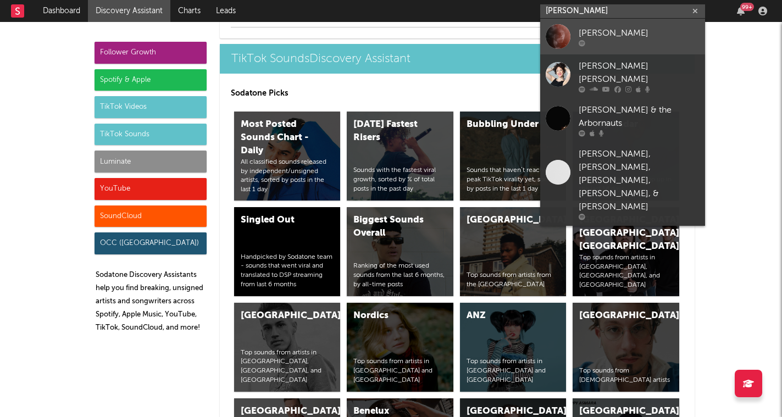
type input "Chris hoather"
click at [655, 32] on div "Chris Hoather" at bounding box center [639, 32] width 121 height 13
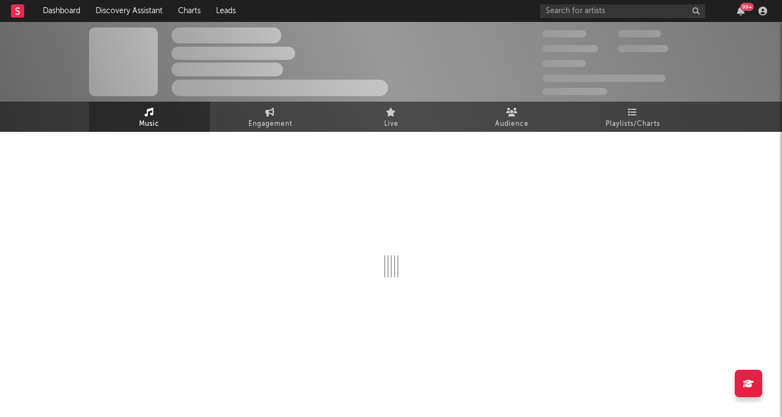
select select "1w"
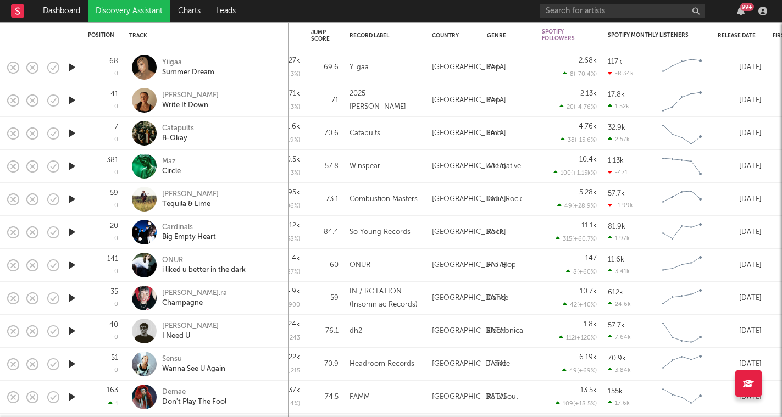
click at [72, 165] on icon "button" at bounding box center [72, 166] width 12 height 14
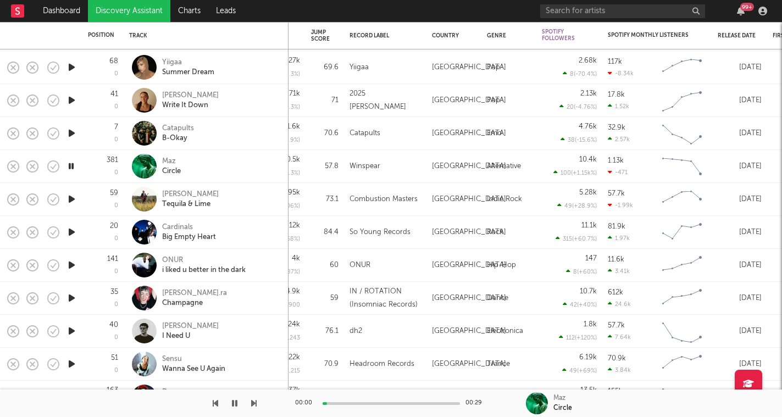
click at [254, 403] on icon "button" at bounding box center [253, 403] width 5 height 9
click at [72, 231] on icon "button" at bounding box center [72, 232] width 12 height 14
click at [73, 268] on icon "button" at bounding box center [72, 265] width 12 height 14
click at [255, 407] on icon "button" at bounding box center [253, 403] width 5 height 9
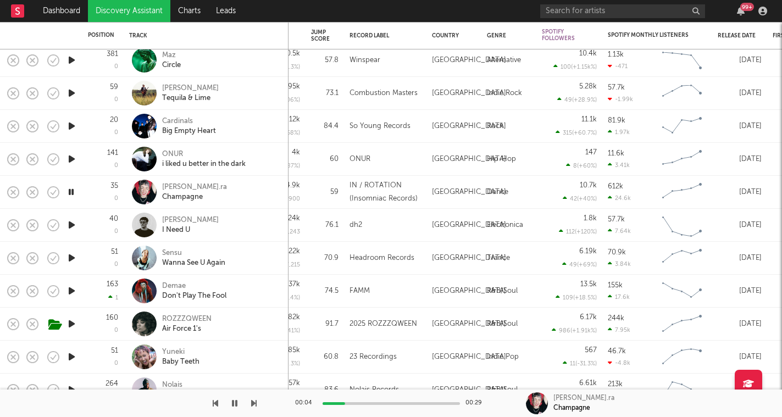
click at [253, 401] on icon "button" at bounding box center [253, 403] width 5 height 9
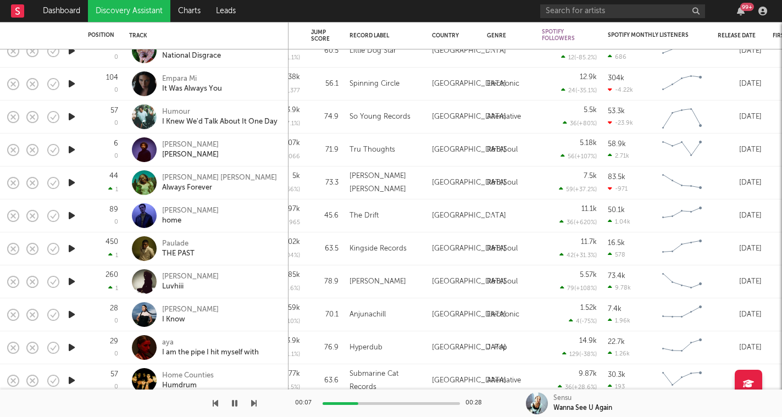
click at [255, 404] on icon "button" at bounding box center [253, 403] width 5 height 9
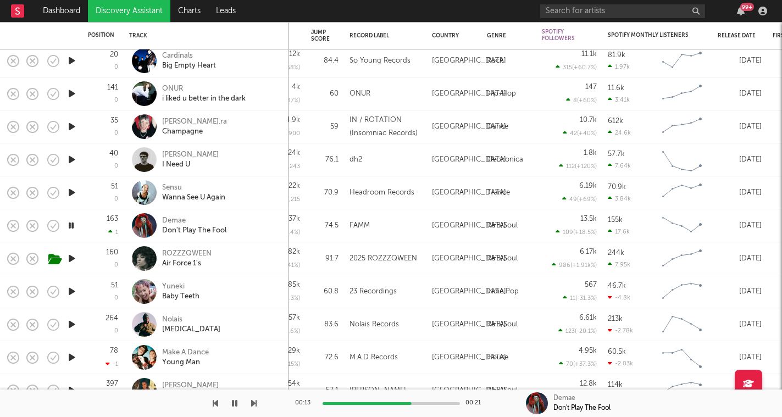
click at [251, 399] on icon "button" at bounding box center [253, 403] width 5 height 9
click at [253, 401] on icon "button" at bounding box center [253, 403] width 5 height 9
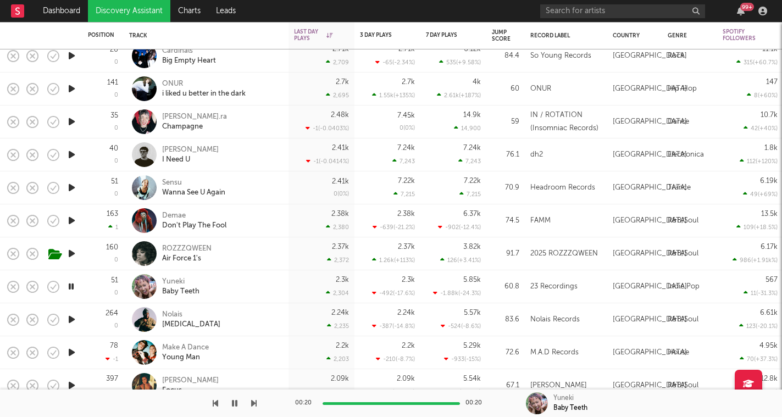
click at [253, 401] on icon "button" at bounding box center [253, 403] width 5 height 9
click at [237, 404] on icon "button" at bounding box center [234, 403] width 5 height 9
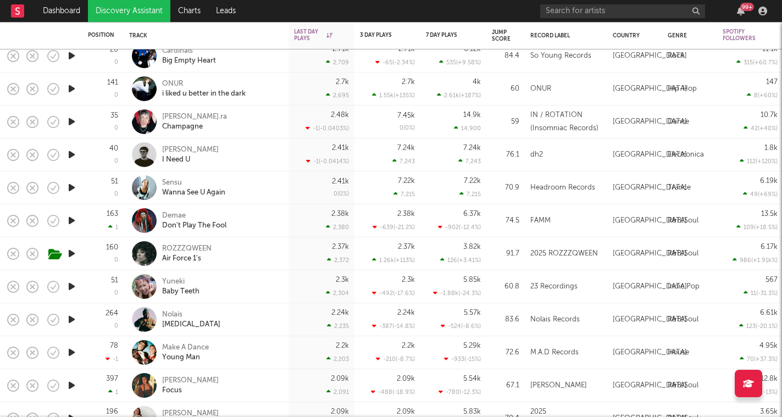
click at [70, 288] on icon "button" at bounding box center [72, 287] width 12 height 14
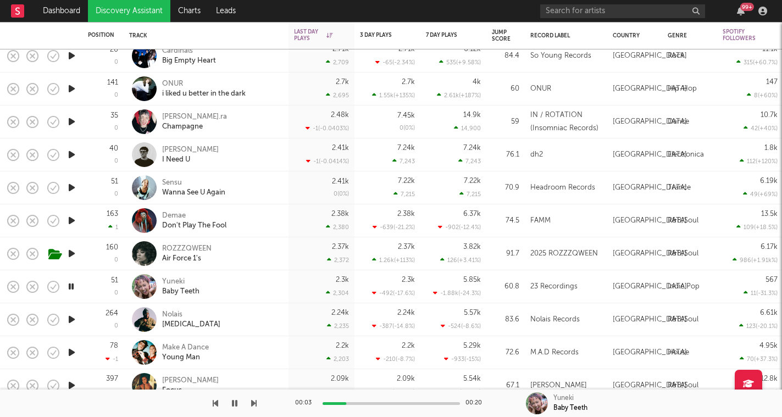
click at [254, 401] on icon "button" at bounding box center [253, 403] width 5 height 9
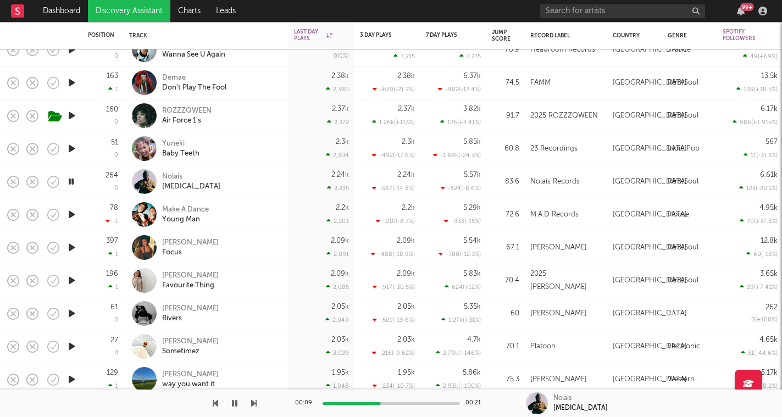
click at [256, 404] on icon "button" at bounding box center [253, 403] width 5 height 9
click at [248, 406] on div at bounding box center [128, 403] width 257 height 27
click at [255, 401] on icon "button" at bounding box center [253, 403] width 5 height 9
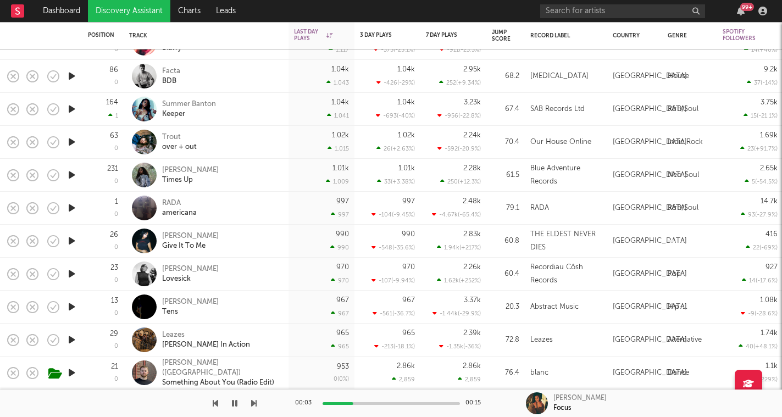
click at [251, 409] on button "button" at bounding box center [253, 403] width 5 height 27
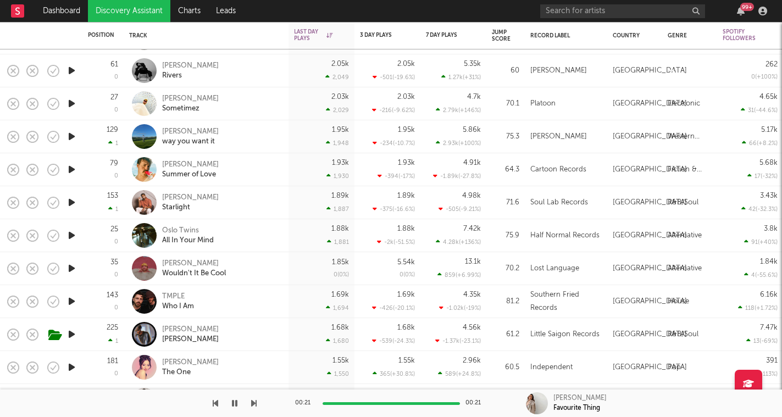
click at [238, 404] on button "button" at bounding box center [234, 403] width 11 height 27
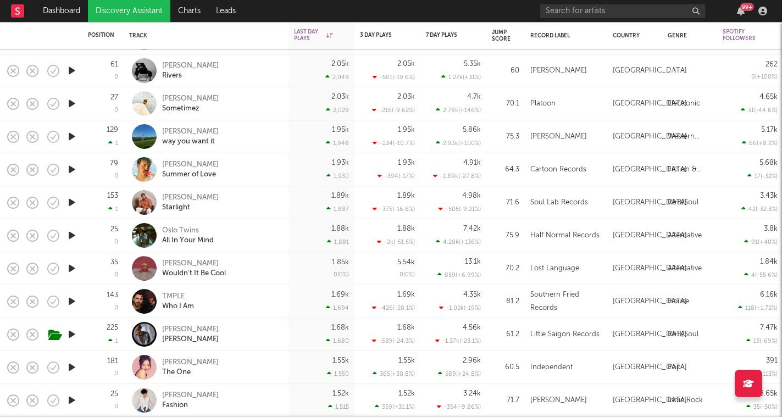
click at [71, 267] on icon "button" at bounding box center [72, 269] width 12 height 14
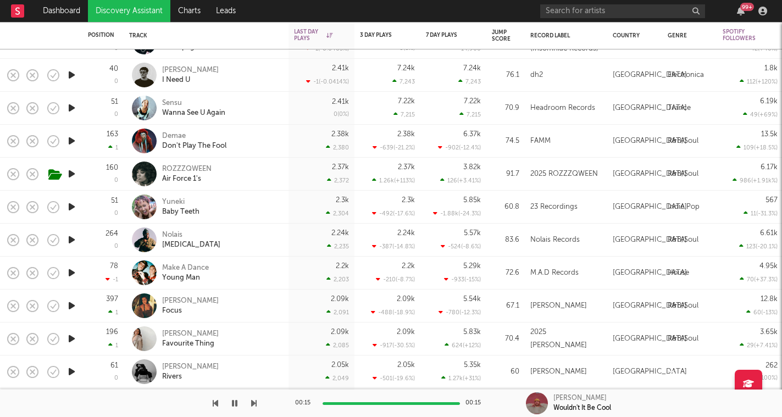
click at [75, 242] on icon "button" at bounding box center [72, 240] width 12 height 14
click at [254, 403] on icon "button" at bounding box center [253, 403] width 5 height 9
click at [256, 403] on icon "button" at bounding box center [253, 403] width 5 height 9
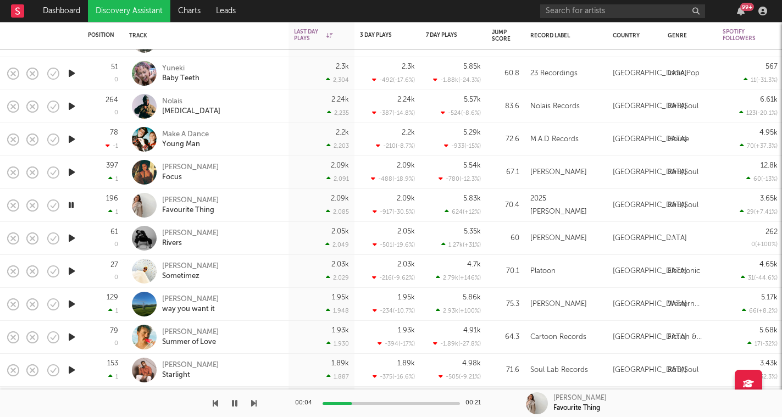
click at [252, 404] on icon "button" at bounding box center [253, 403] width 5 height 9
click at [236, 404] on icon "button" at bounding box center [234, 403] width 5 height 9
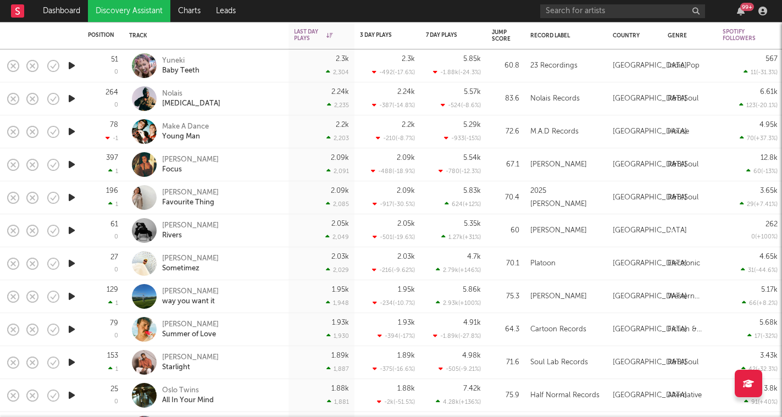
click at [73, 130] on icon "button" at bounding box center [72, 132] width 12 height 14
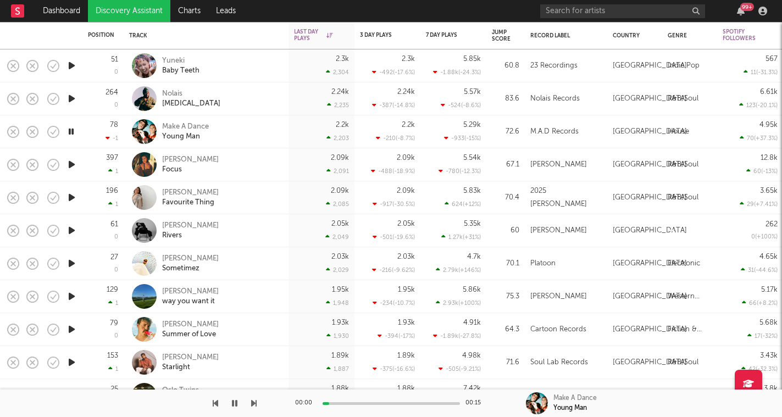
click at [255, 404] on icon "button" at bounding box center [253, 403] width 5 height 9
click at [253, 407] on icon "button" at bounding box center [253, 403] width 5 height 9
click at [255, 405] on icon "button" at bounding box center [253, 403] width 5 height 9
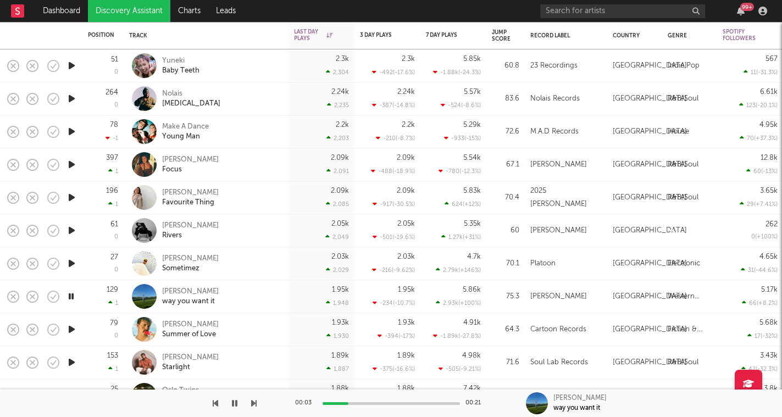
click at [234, 405] on icon "button" at bounding box center [234, 403] width 5 height 9
